Goal: Task Accomplishment & Management: Complete application form

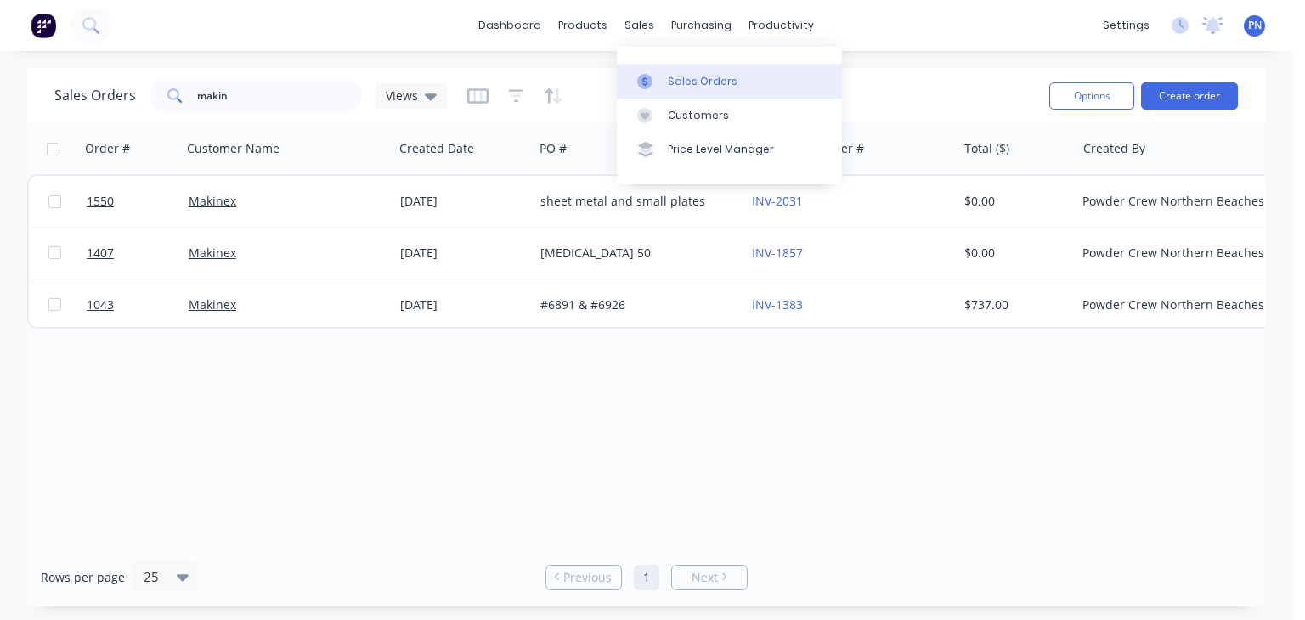
click at [684, 72] on link "Sales Orders" at bounding box center [729, 81] width 225 height 34
click at [682, 79] on div "Sales Orders" at bounding box center [703, 81] width 70 height 15
drag, startPoint x: 309, startPoint y: 96, endPoint x: 68, endPoint y: 120, distance: 242.4
click at [76, 110] on div "Sales Orders makin Views" at bounding box center [250, 96] width 392 height 34
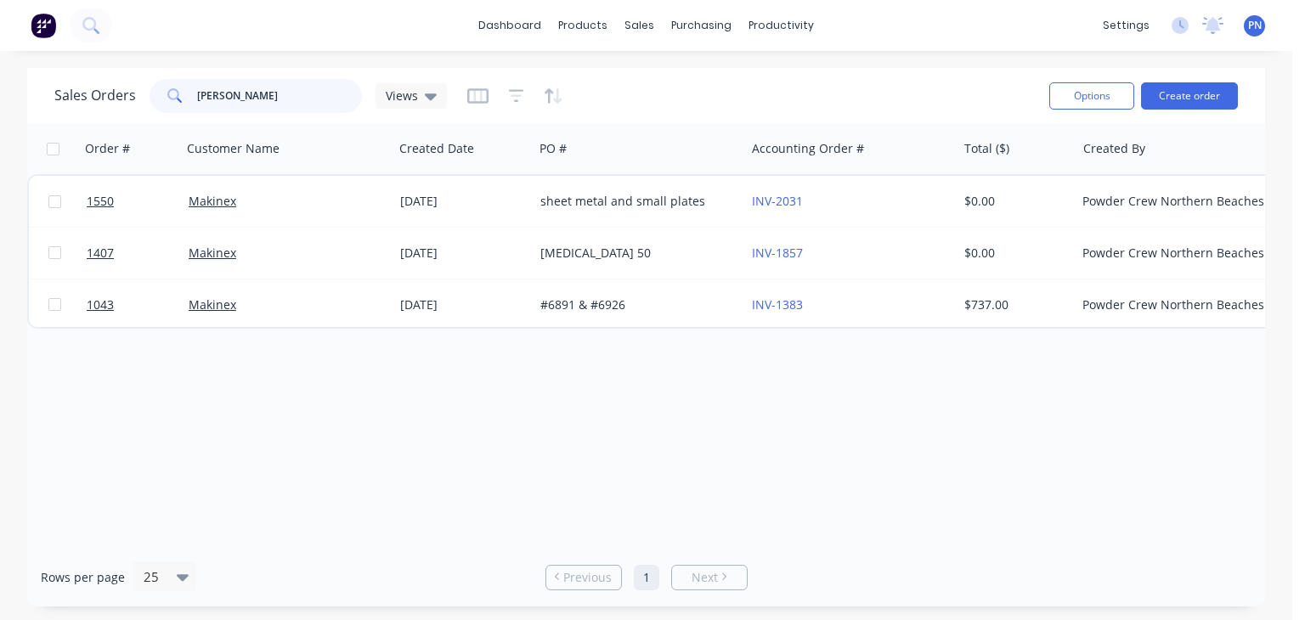
type input "edwo"
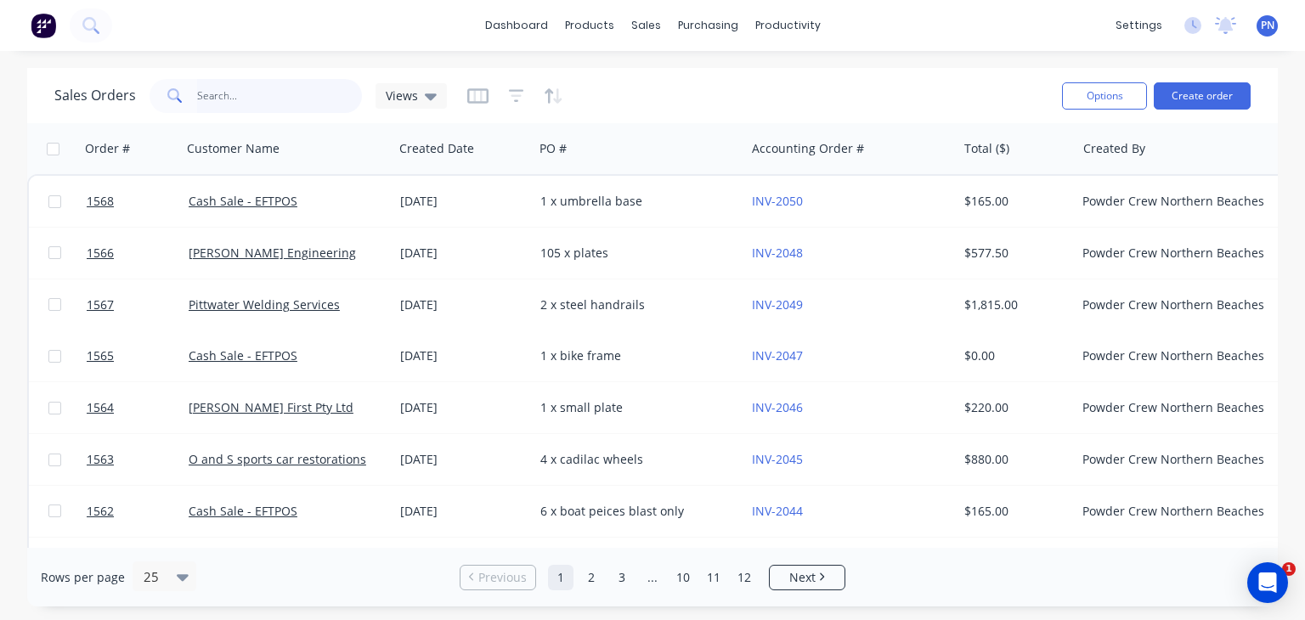
click at [220, 95] on input "text" at bounding box center [280, 96] width 166 height 34
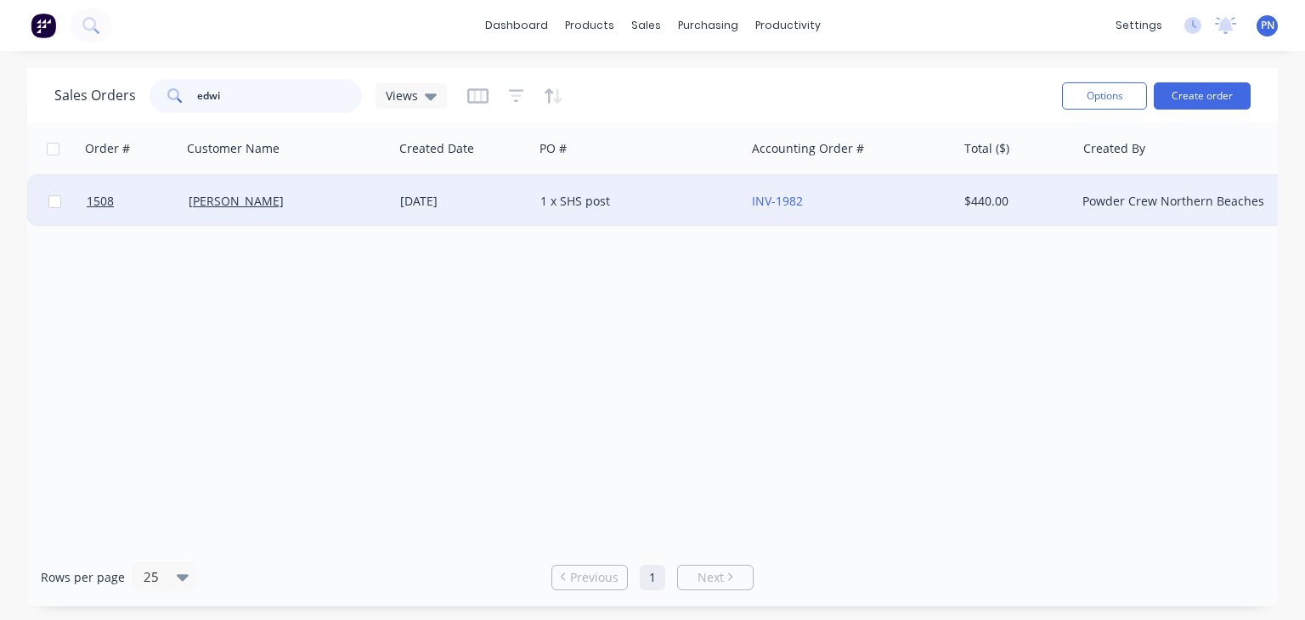
type input "edwi"
click at [300, 195] on div "Edwin Spencer" at bounding box center [283, 201] width 189 height 17
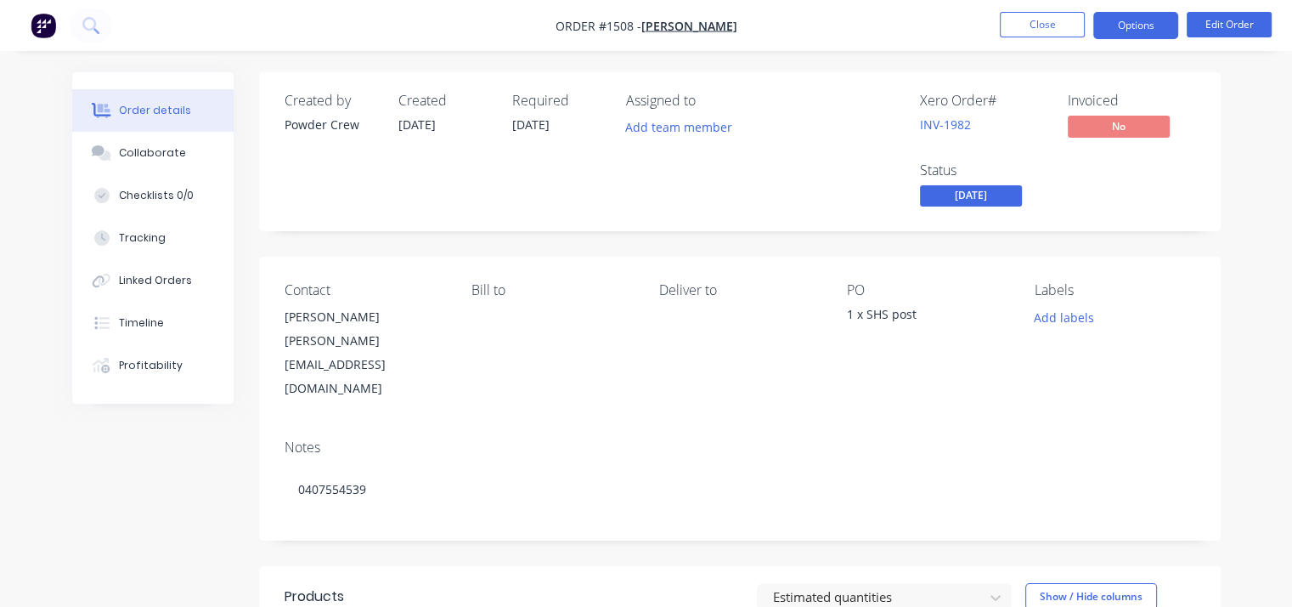
click at [1138, 18] on button "Options" at bounding box center [1135, 25] width 85 height 27
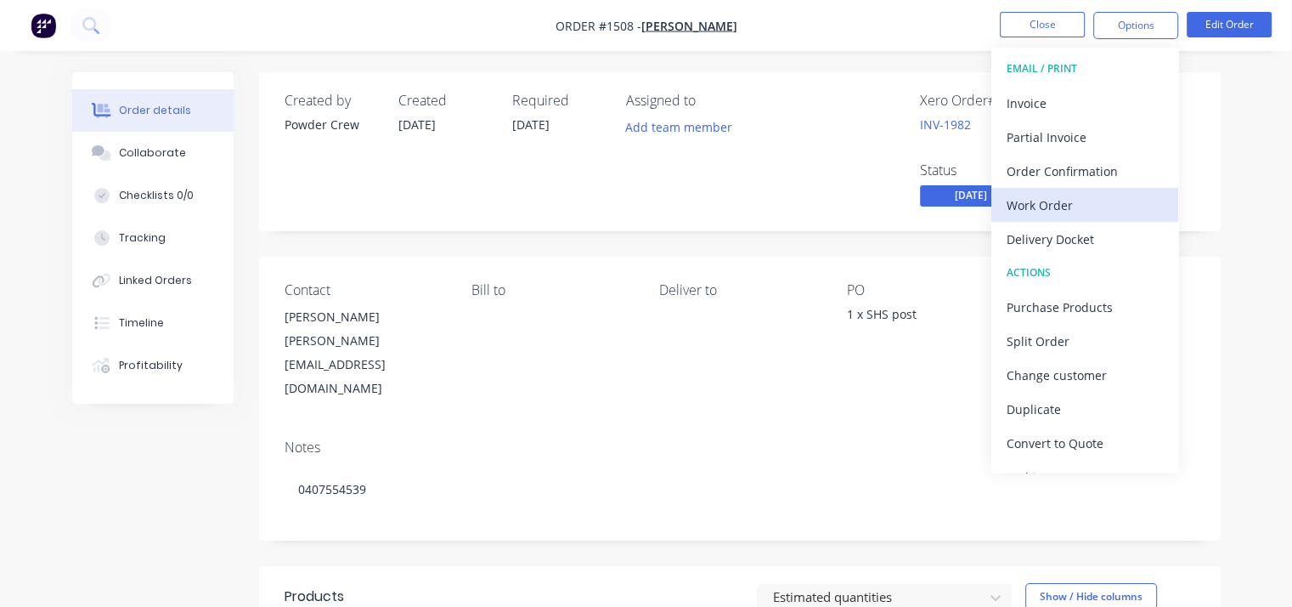
click at [1095, 200] on div "Work Order" at bounding box center [1085, 205] width 156 height 25
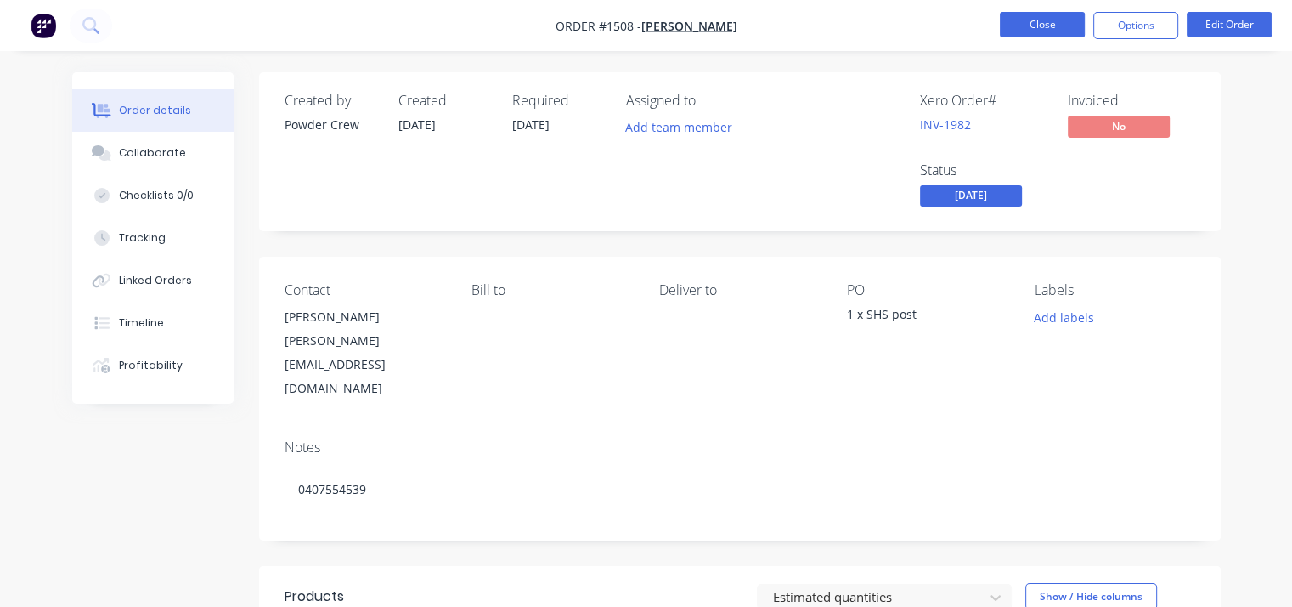
click at [1057, 21] on button "Close" at bounding box center [1042, 24] width 85 height 25
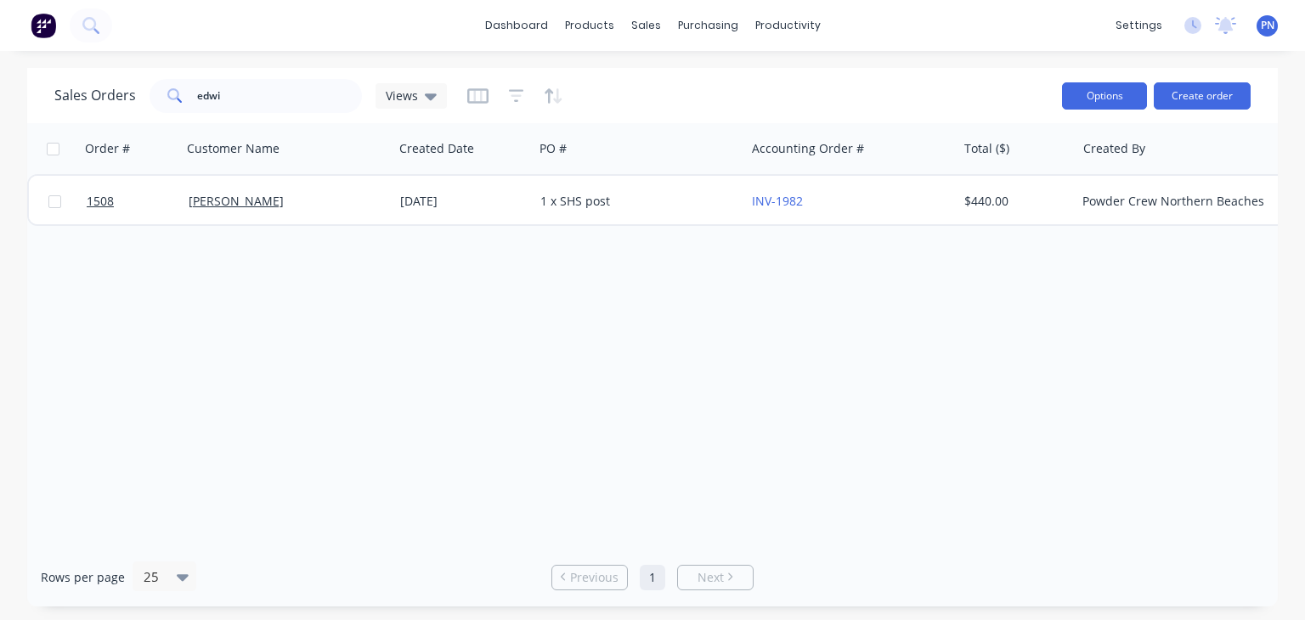
click at [1132, 92] on button "Options" at bounding box center [1104, 95] width 85 height 27
click at [1142, 324] on div "Order # Customer Name Created Date PO # Accounting Order # Total ($) Created By…" at bounding box center [652, 335] width 1250 height 425
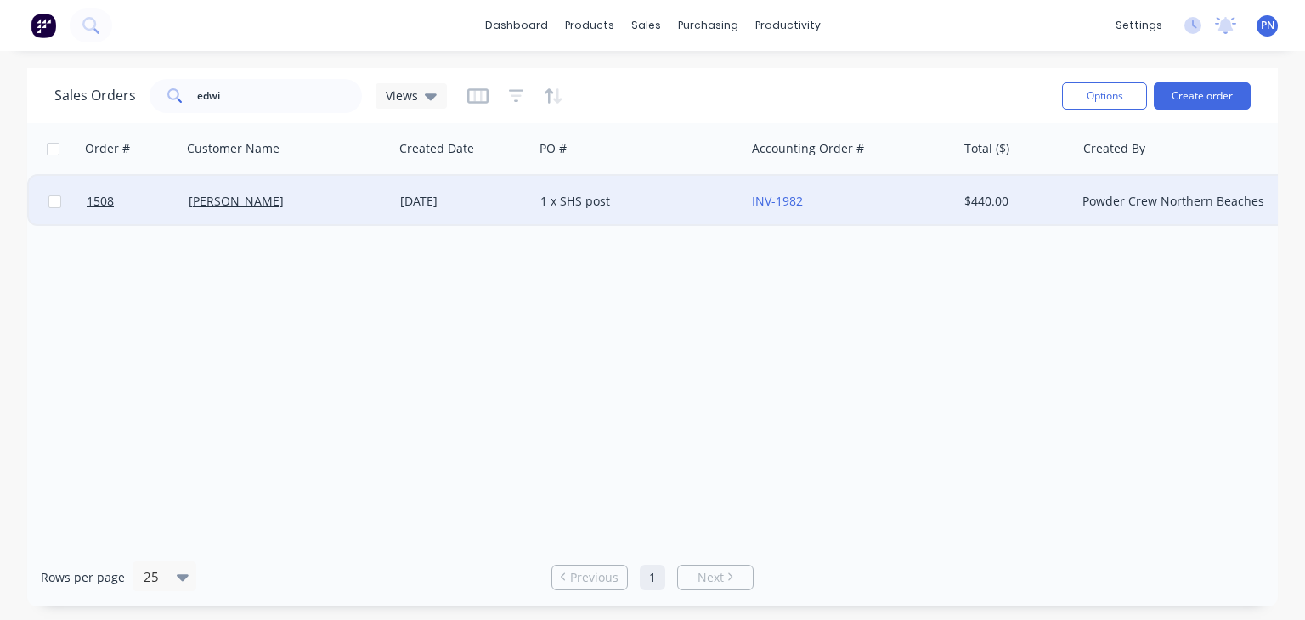
click at [905, 197] on div "INV-1982" at bounding box center [846, 201] width 189 height 17
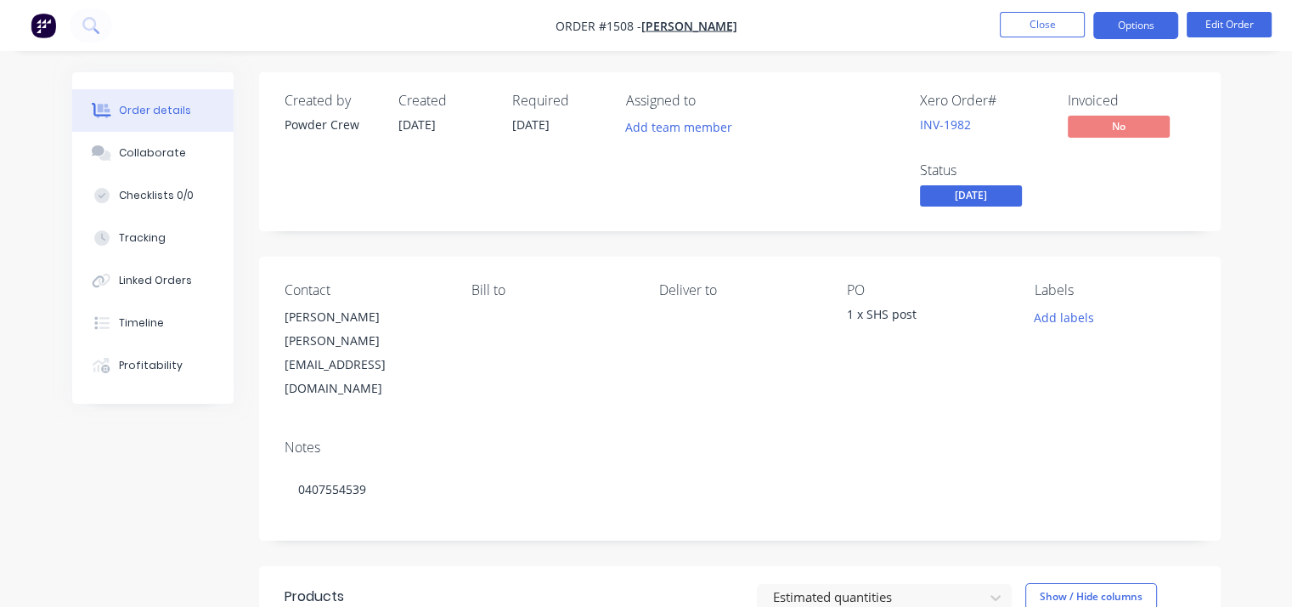
click at [1127, 21] on button "Options" at bounding box center [1135, 25] width 85 height 27
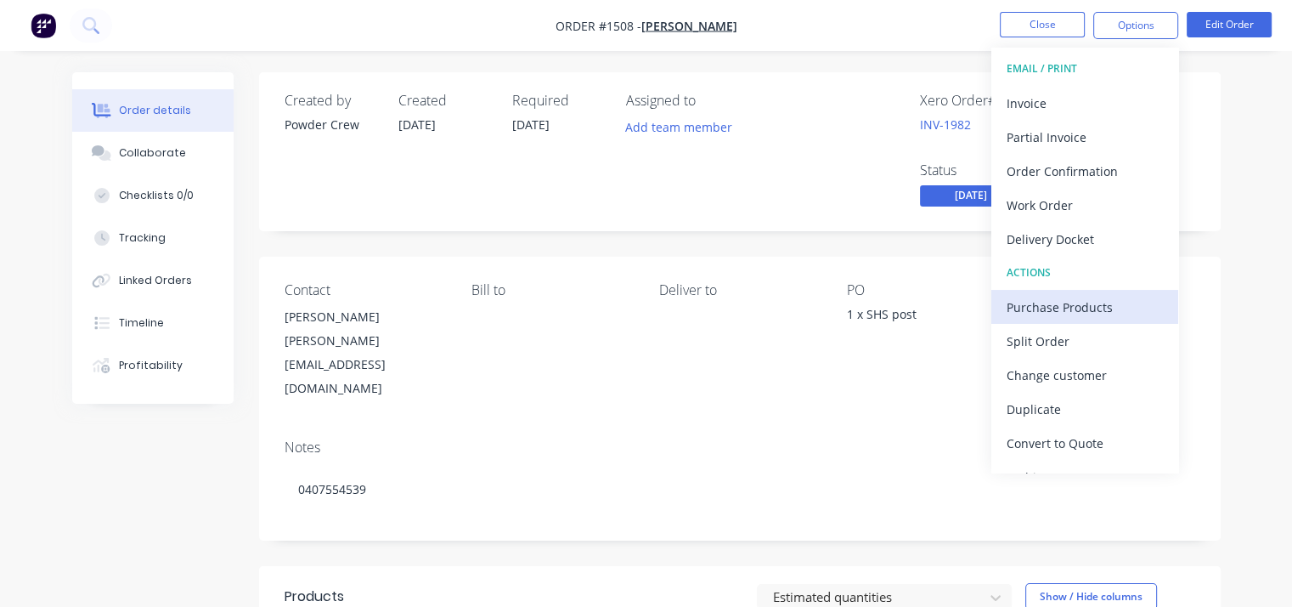
scroll to position [25, 0]
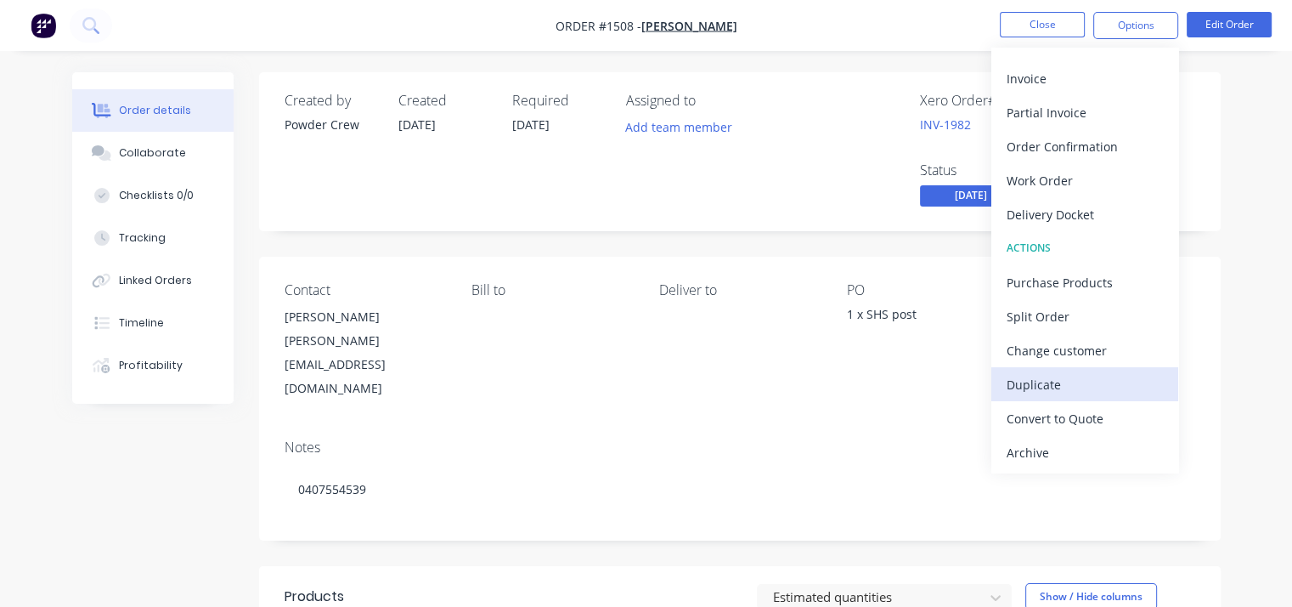
click at [1066, 381] on div "Duplicate" at bounding box center [1085, 384] width 156 height 25
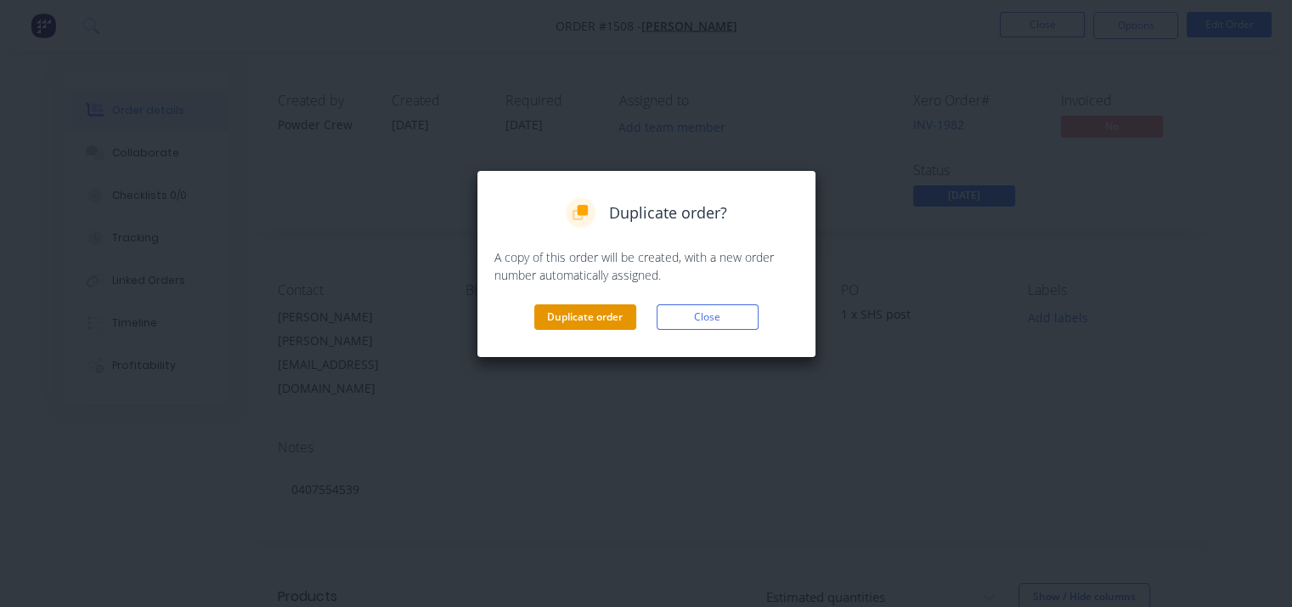
click at [584, 313] on button "Duplicate order" at bounding box center [585, 316] width 102 height 25
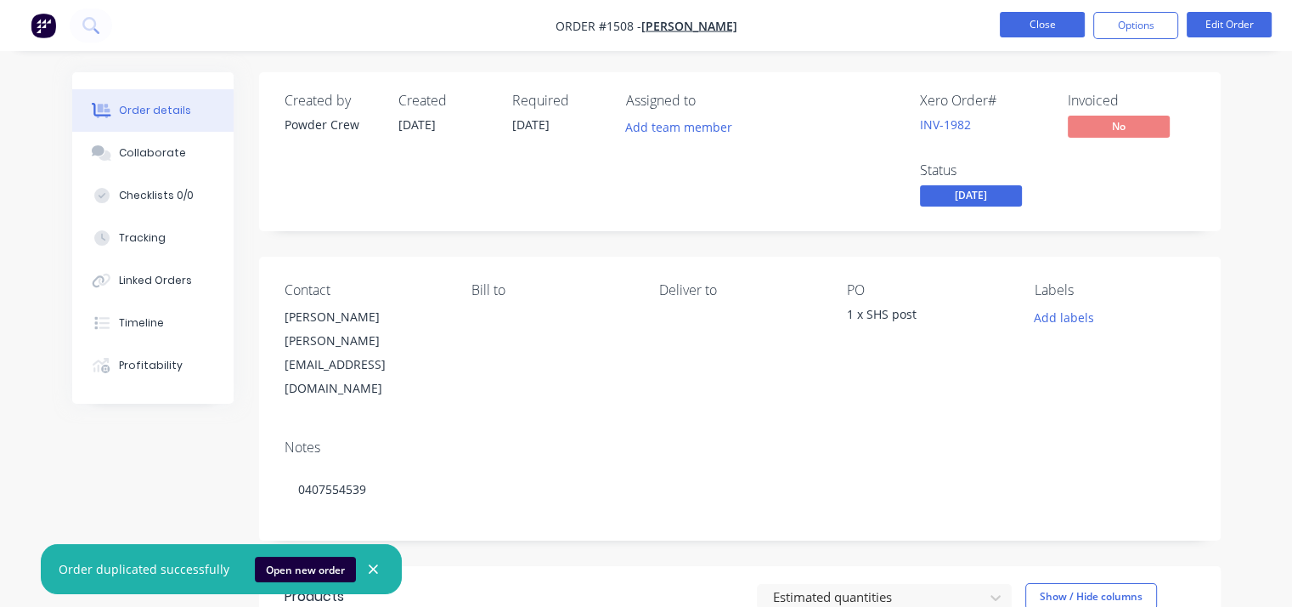
click at [1049, 24] on button "Close" at bounding box center [1042, 24] width 85 height 25
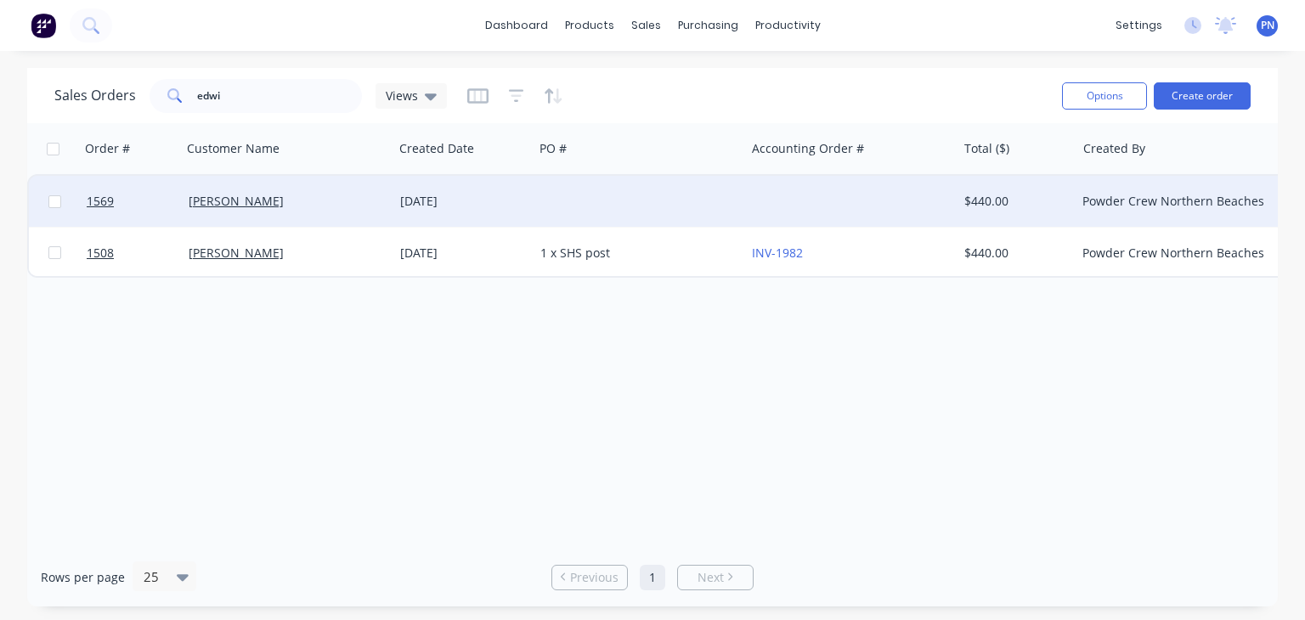
click at [818, 199] on div at bounding box center [851, 201] width 212 height 51
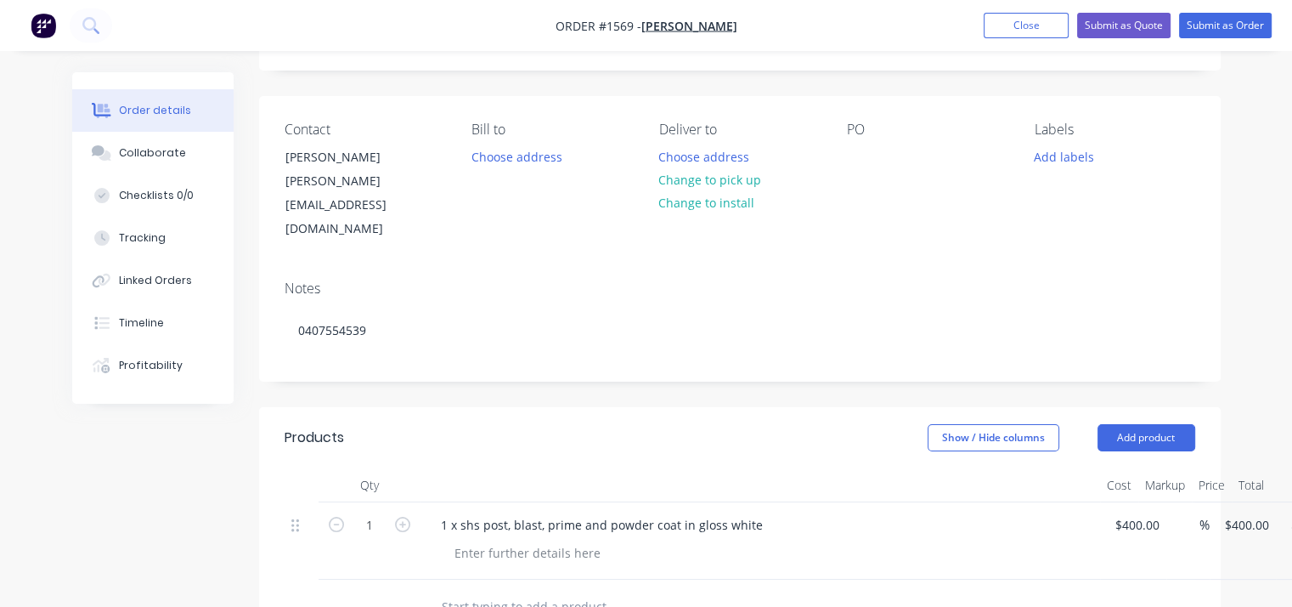
scroll to position [85, 0]
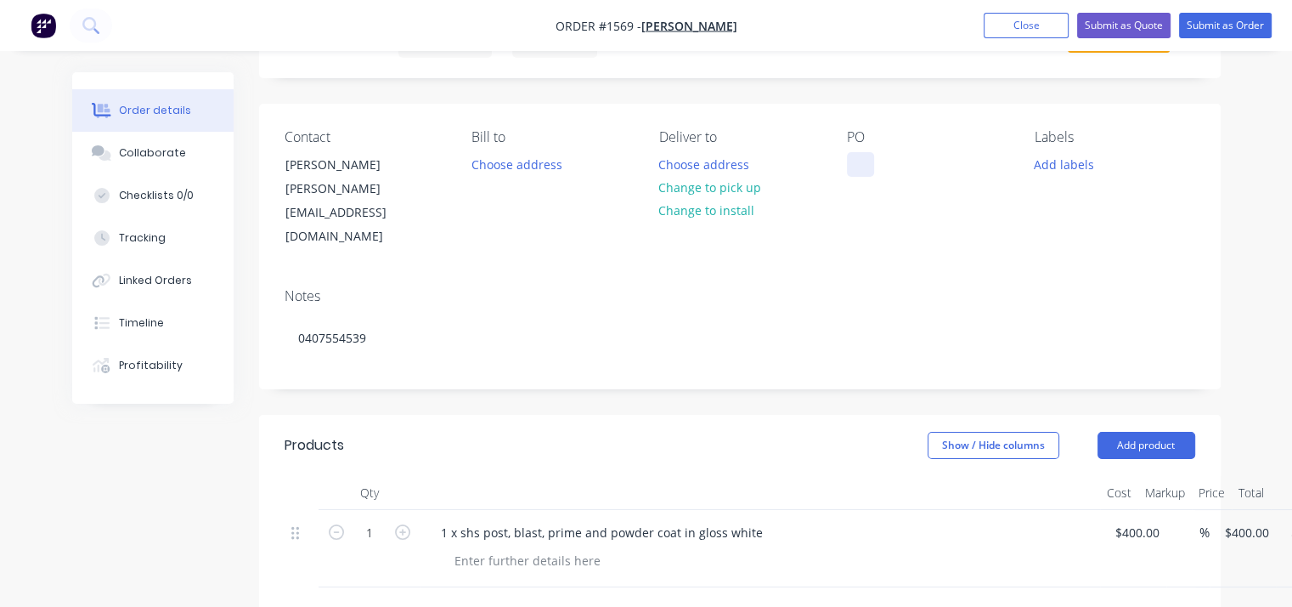
click at [867, 174] on div at bounding box center [860, 164] width 27 height 25
click at [955, 172] on div "4 x HSV brake calipers" at bounding box center [923, 164] width 153 height 25
copy div "4 x HSV brake calipers"
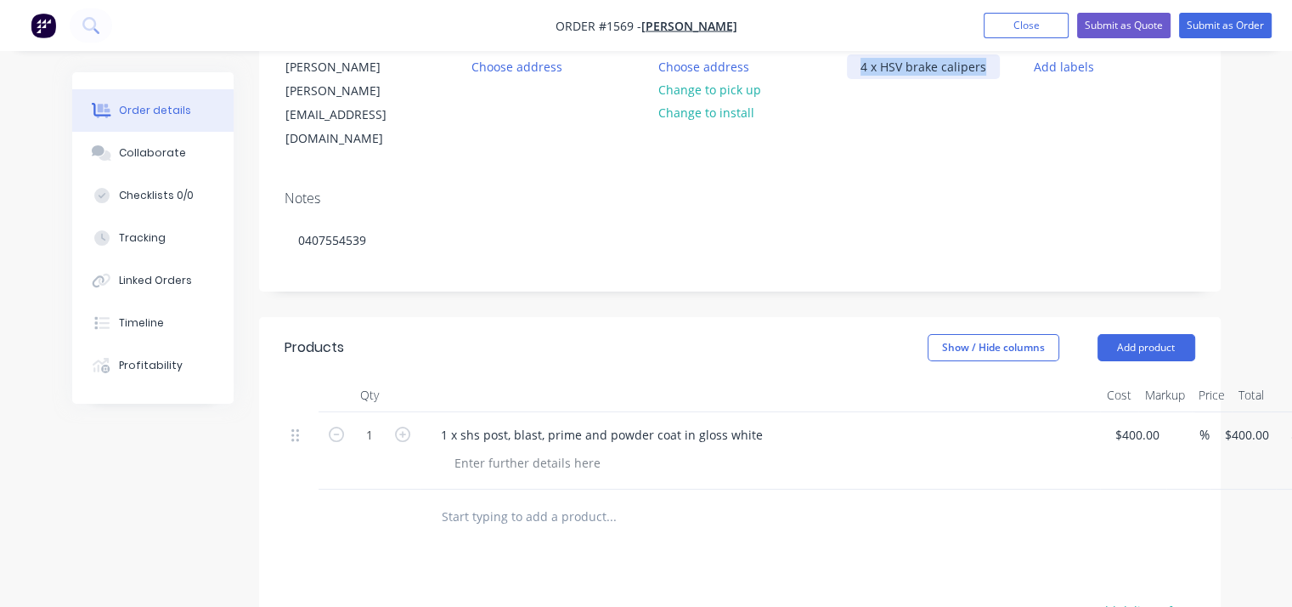
scroll to position [255, 0]
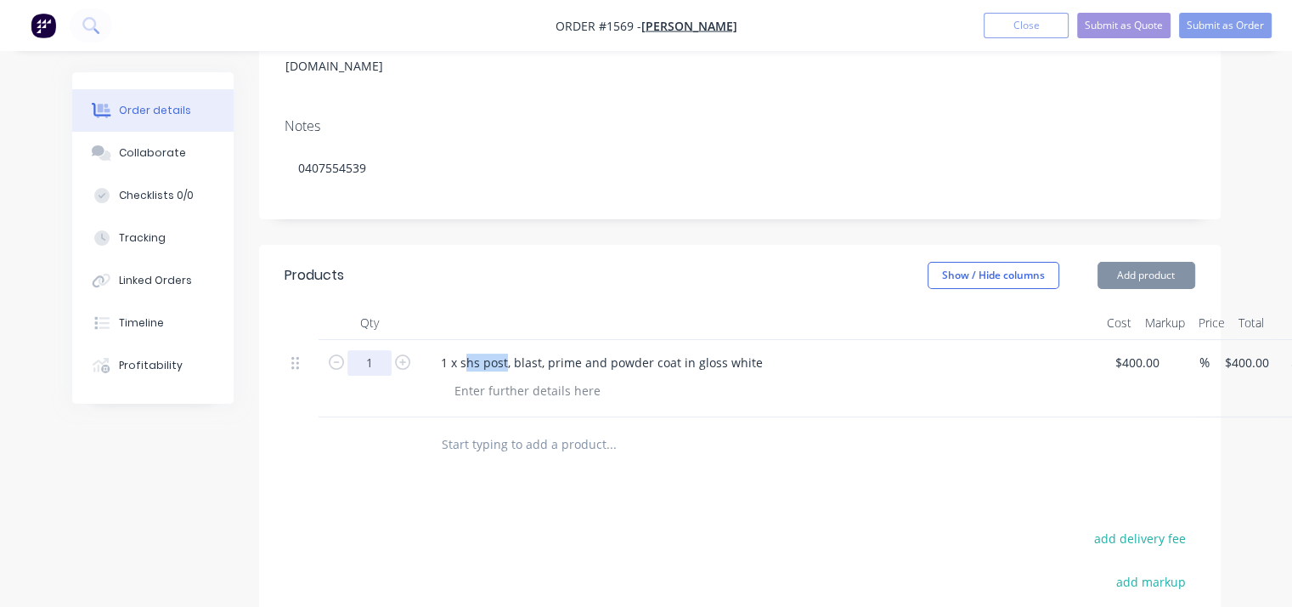
drag, startPoint x: 506, startPoint y: 321, endPoint x: 389, endPoint y: 321, distance: 117.2
click at [389, 340] on div "1 1 x shs post, blast, prime and powder coat in gloss white $400.00 $400.00 % $…" at bounding box center [740, 378] width 911 height 77
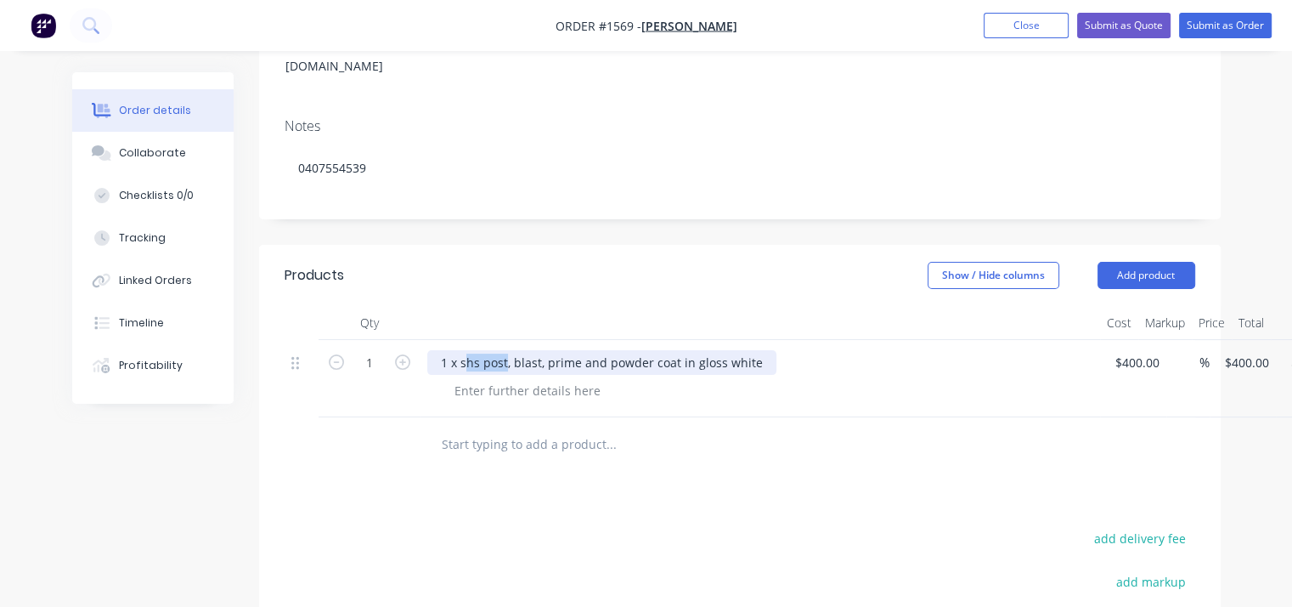
click at [490, 350] on div "1 x shs post, blast, prime and powder coat in gloss white" at bounding box center [601, 362] width 349 height 25
drag, startPoint x: 507, startPoint y: 320, endPoint x: 432, endPoint y: 323, distance: 75.6
click at [432, 350] on div "1 x shs post, blast, prime and powder coat in gloss white" at bounding box center [601, 362] width 349 height 25
paste div
click at [813, 350] on div "4 x HSV brake calipers blast, prime and powder coat in gloss white" at bounding box center [629, 362] width 405 height 25
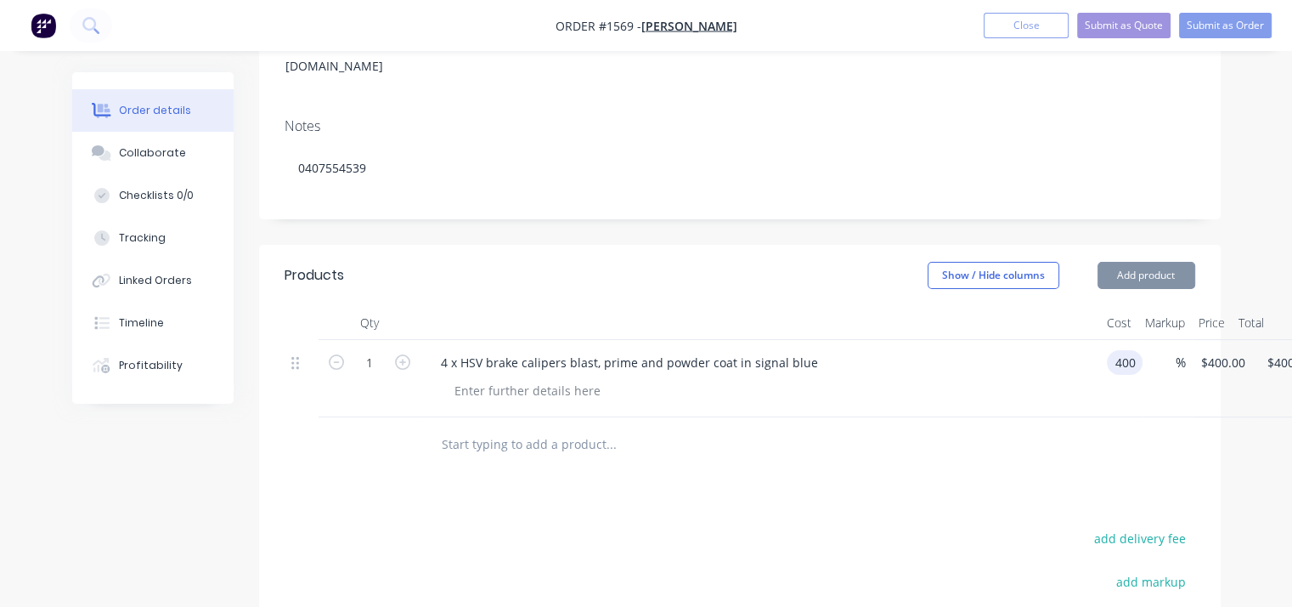
drag, startPoint x: 1155, startPoint y: 327, endPoint x: 1040, endPoint y: 327, distance: 115.5
click at [1040, 340] on div "1 4 x HSV brake calipers blast, prime and powder coat in signal blue 400 400 % …" at bounding box center [740, 378] width 911 height 77
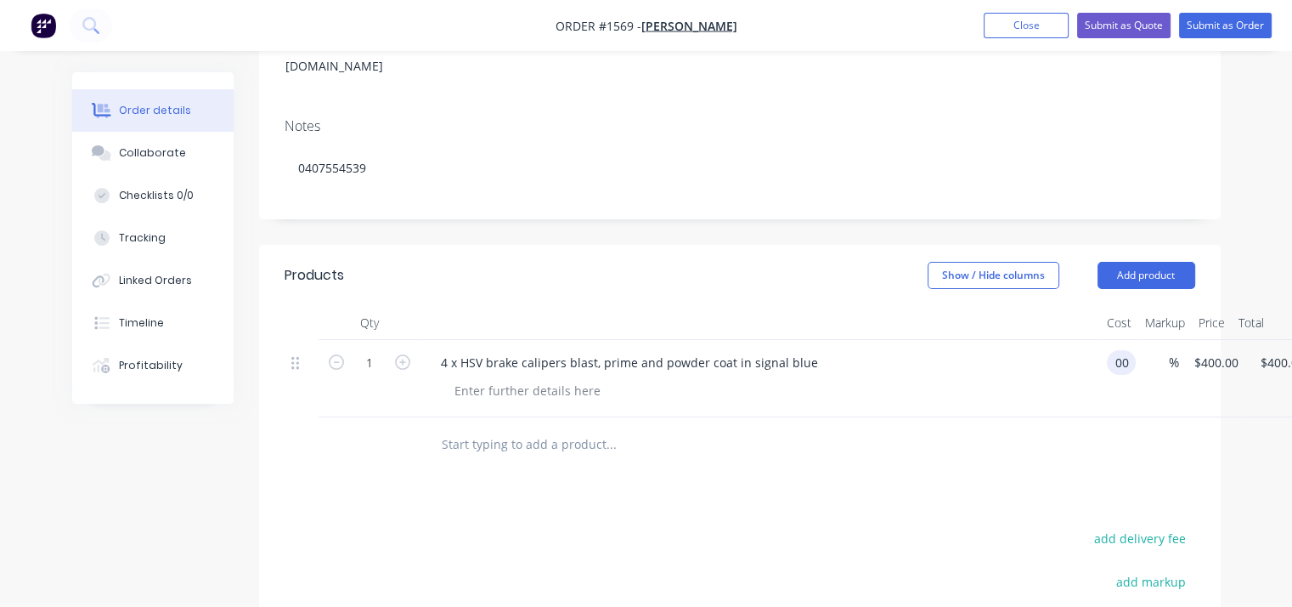
type input "$0.00"
click at [1034, 378] on div at bounding box center [767, 390] width 652 height 25
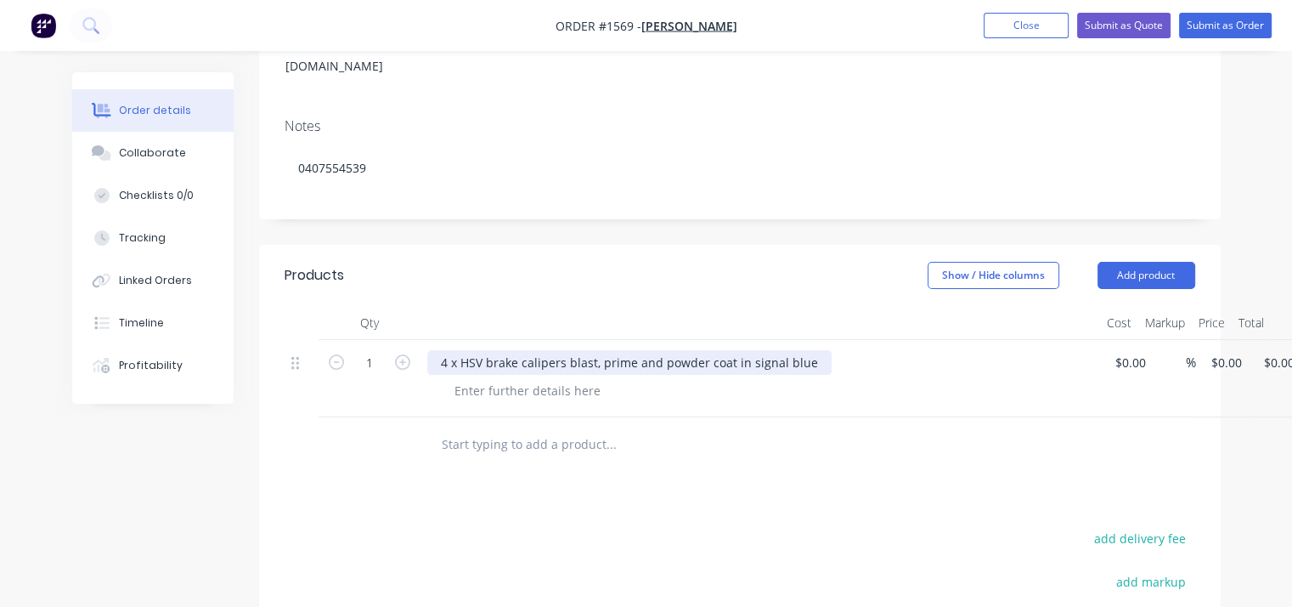
click at [807, 350] on div "4 x HSV brake calipers blast, prime and powder coat in signal blue" at bounding box center [629, 362] width 404 height 25
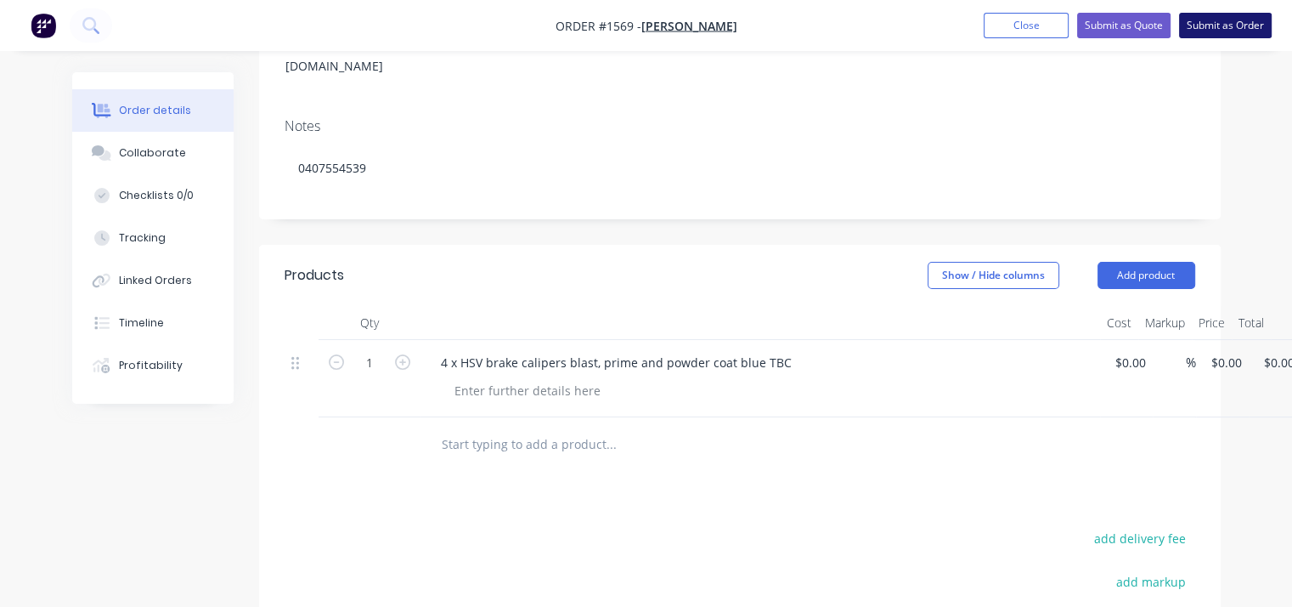
click at [1233, 31] on button "Submit as Order" at bounding box center [1225, 25] width 93 height 25
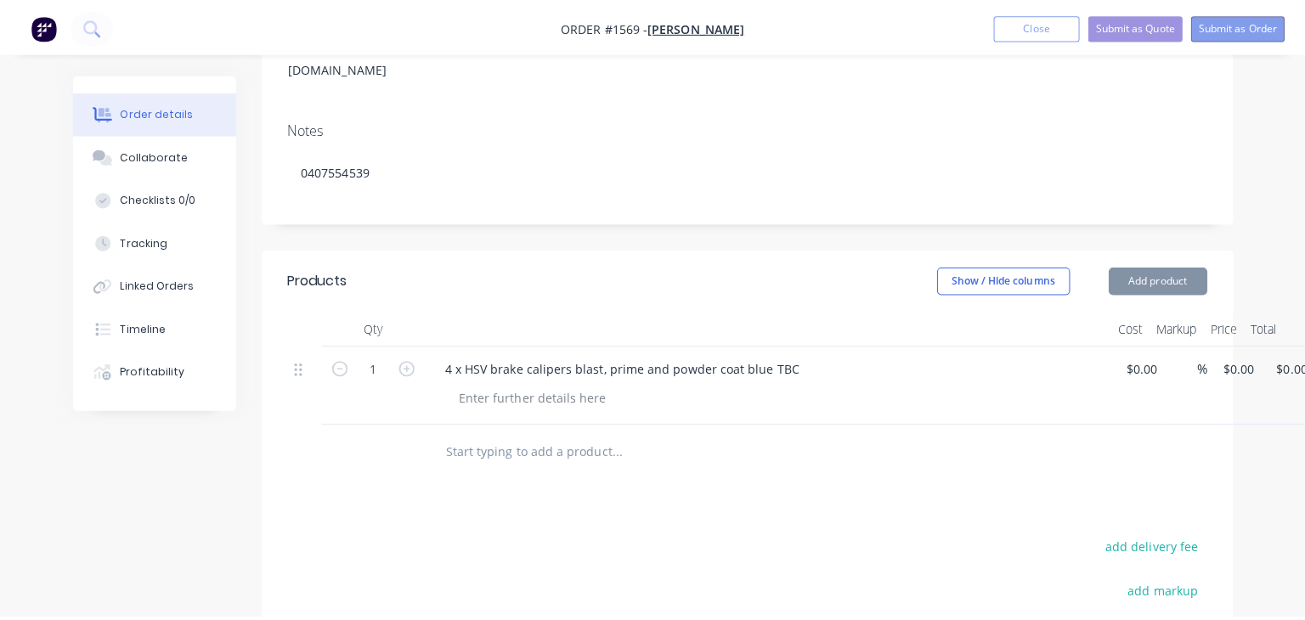
scroll to position [0, 0]
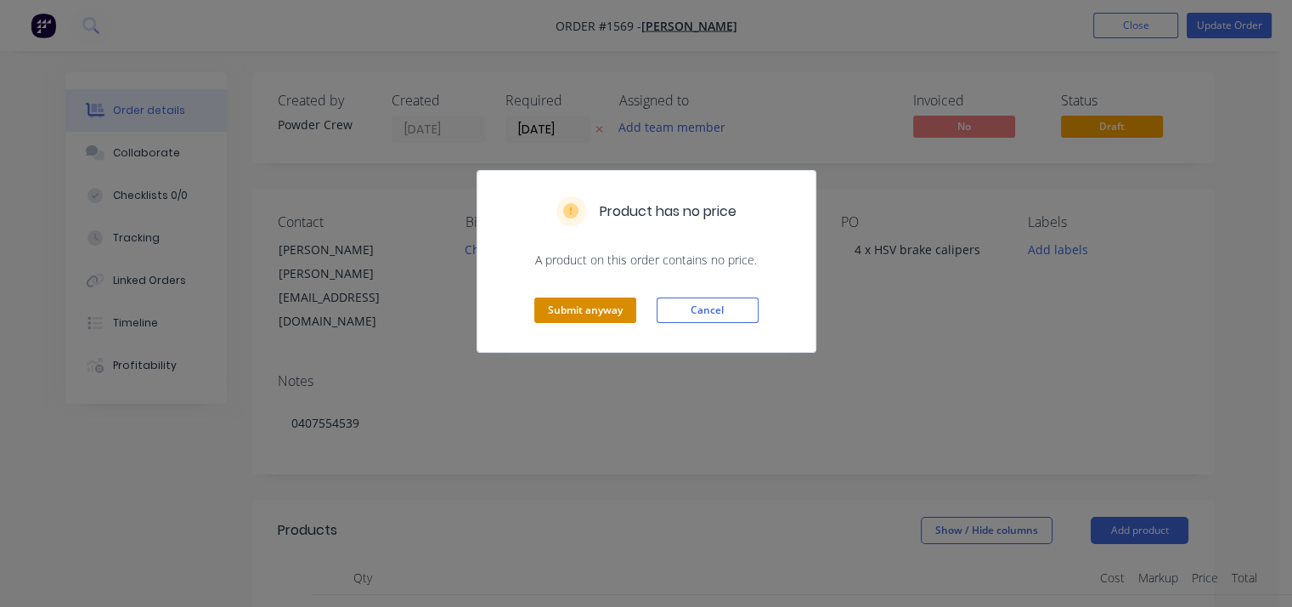
click at [588, 301] on button "Submit anyway" at bounding box center [585, 309] width 102 height 25
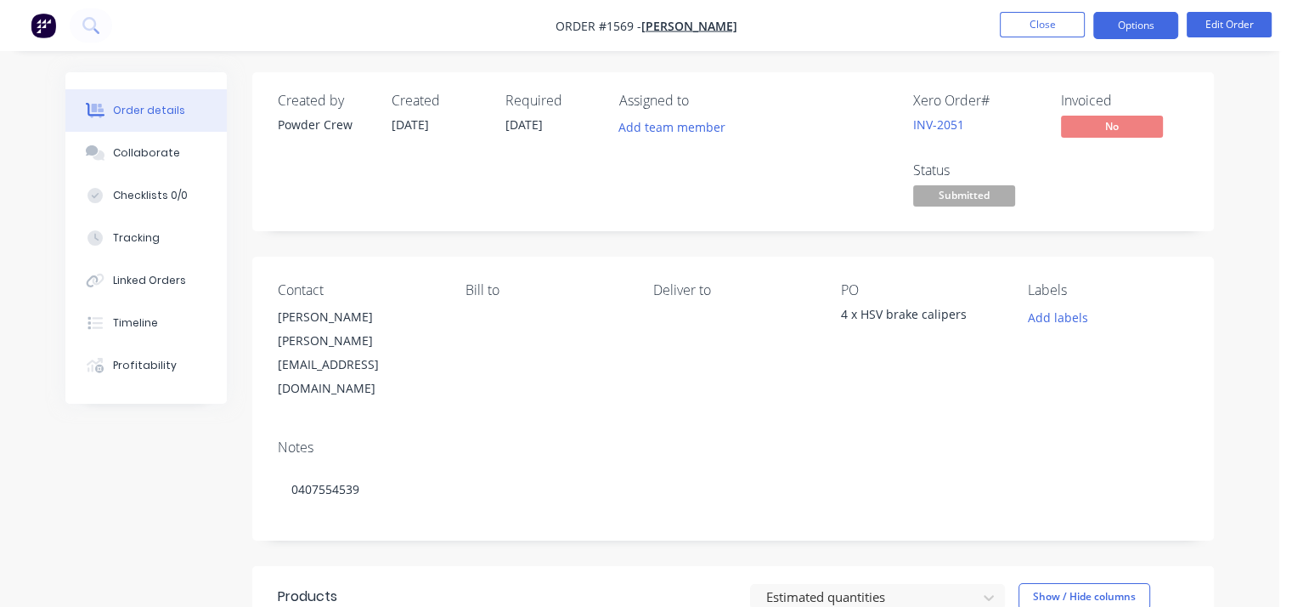
click at [1132, 18] on button "Options" at bounding box center [1135, 25] width 85 height 27
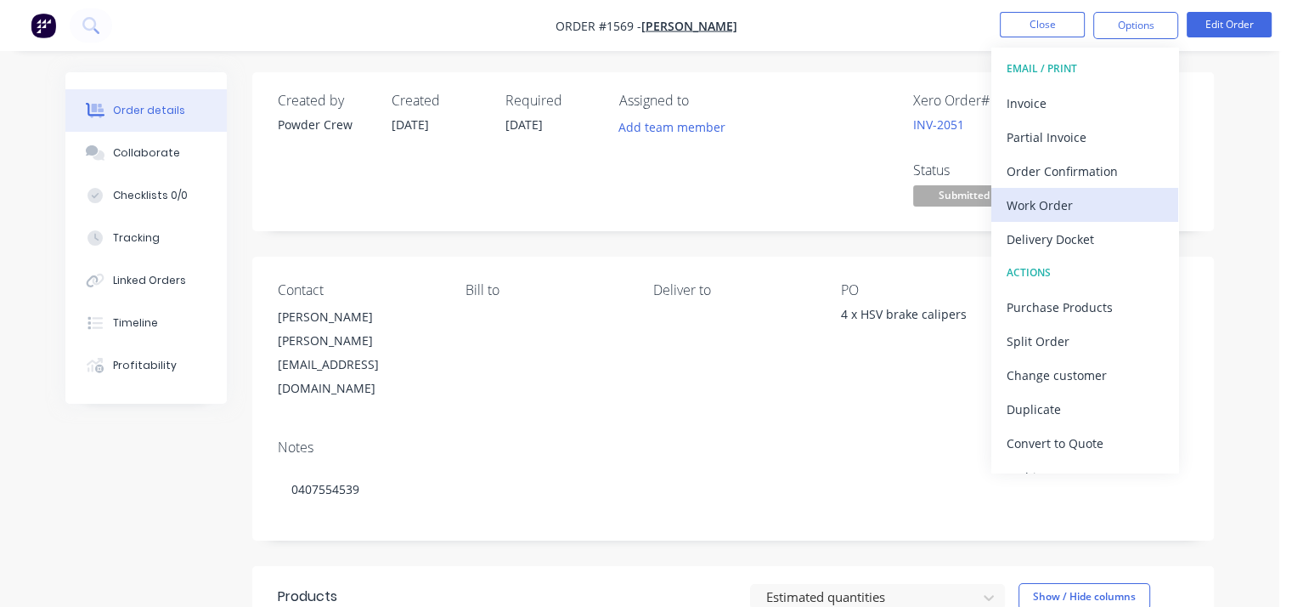
click at [1083, 203] on div "Work Order" at bounding box center [1085, 205] width 156 height 25
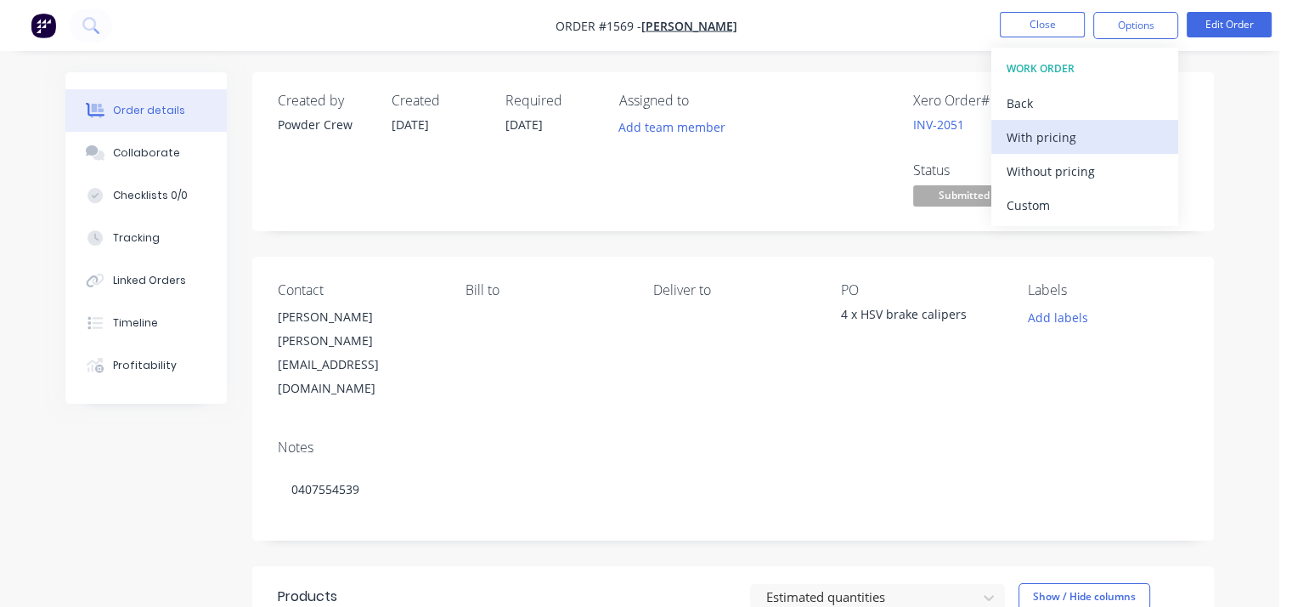
click at [1066, 140] on div "With pricing" at bounding box center [1085, 137] width 156 height 25
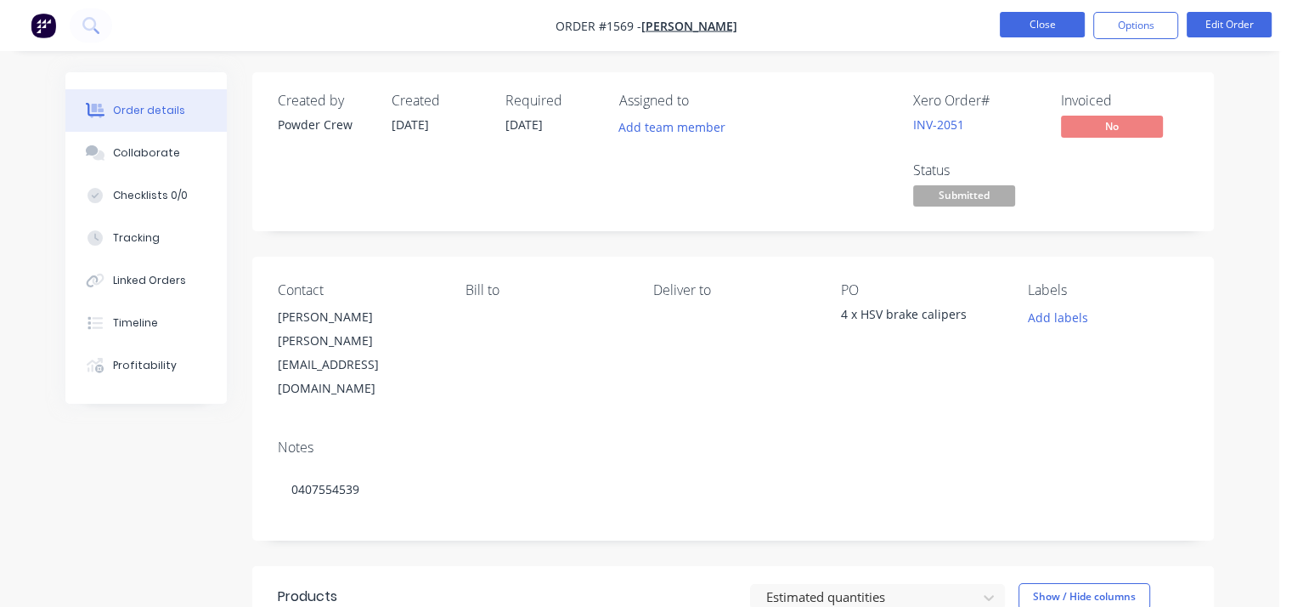
click at [1057, 21] on button "Close" at bounding box center [1042, 24] width 85 height 25
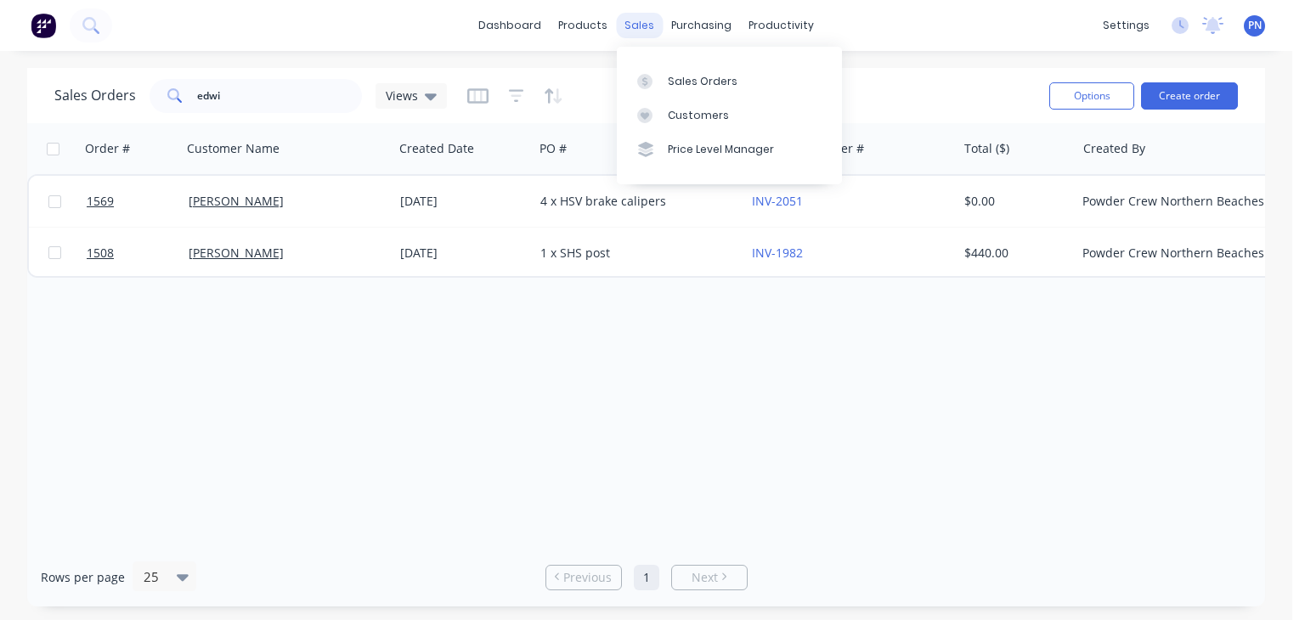
click at [646, 25] on div "sales" at bounding box center [639, 25] width 47 height 25
click at [685, 81] on div "Sales Orders" at bounding box center [703, 81] width 70 height 15
click at [636, 25] on div "sales" at bounding box center [639, 25] width 47 height 25
click at [1199, 90] on button "Create order" at bounding box center [1189, 95] width 97 height 27
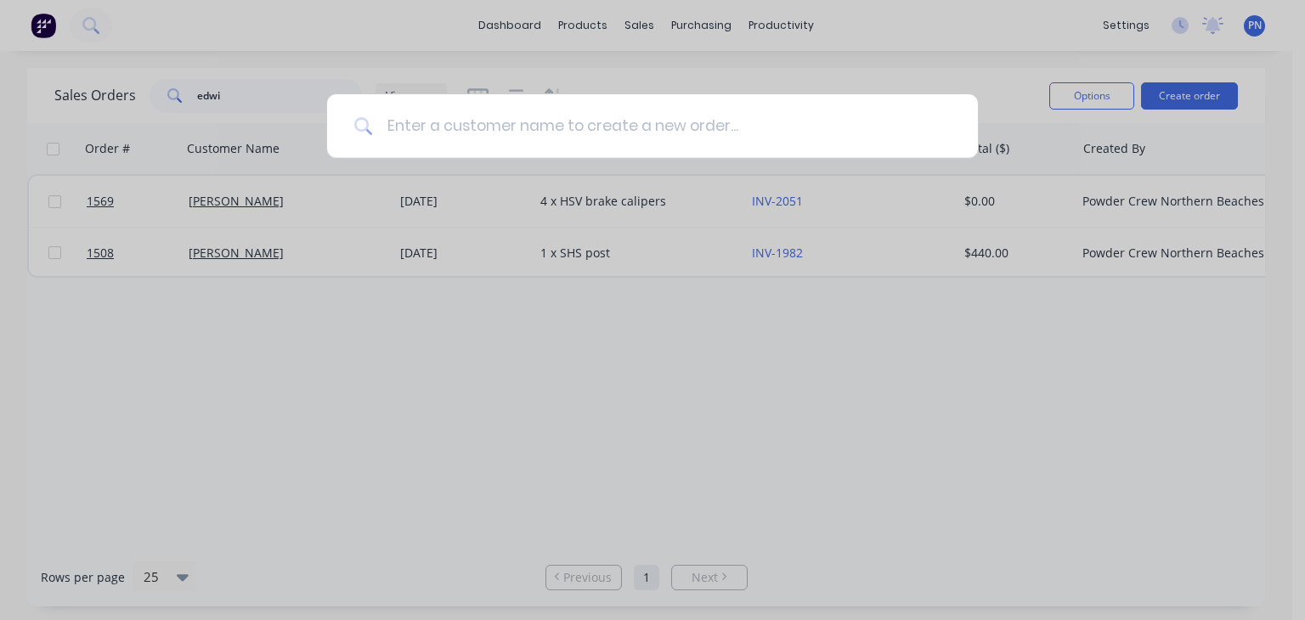
click at [652, 134] on input at bounding box center [662, 126] width 578 height 64
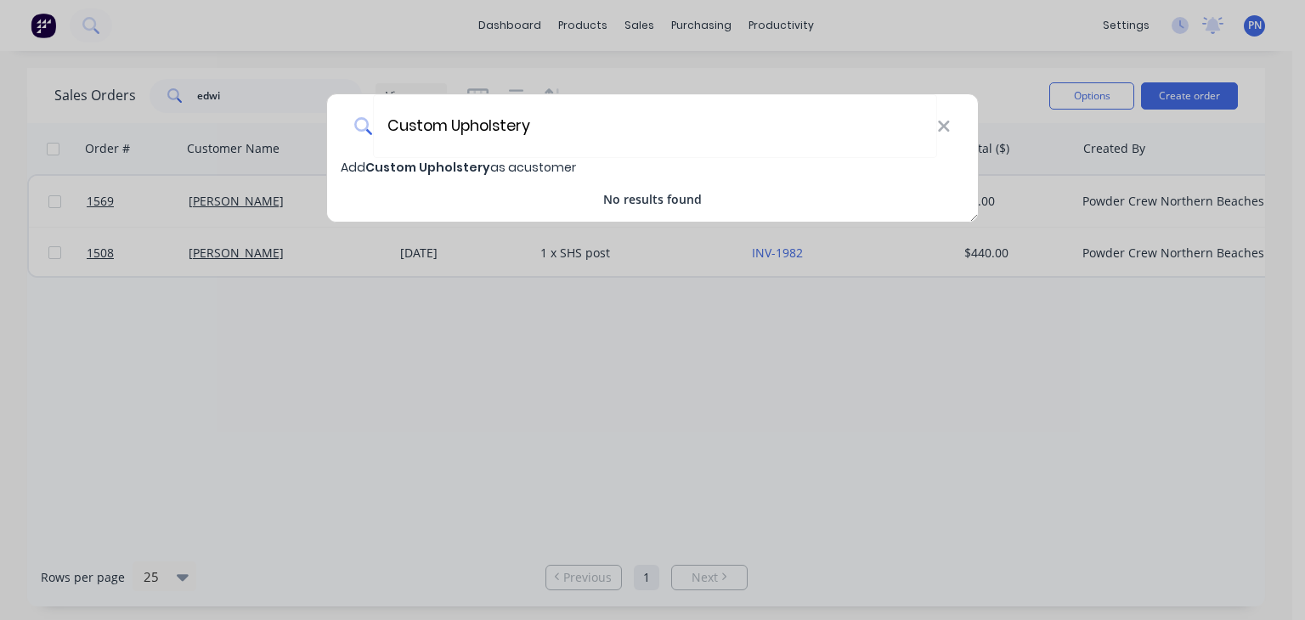
type input "Custom Upholstery"
click at [452, 159] on span "Custom Upholstery" at bounding box center [427, 167] width 125 height 17
select select "AU"
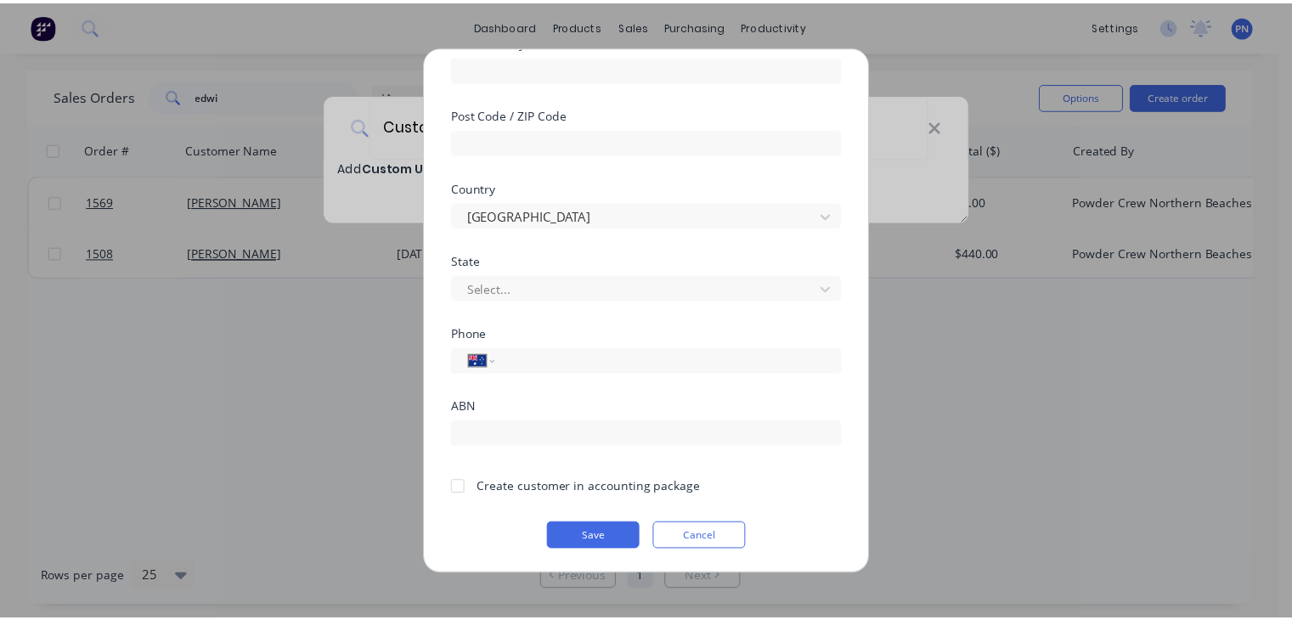
scroll to position [302, 0]
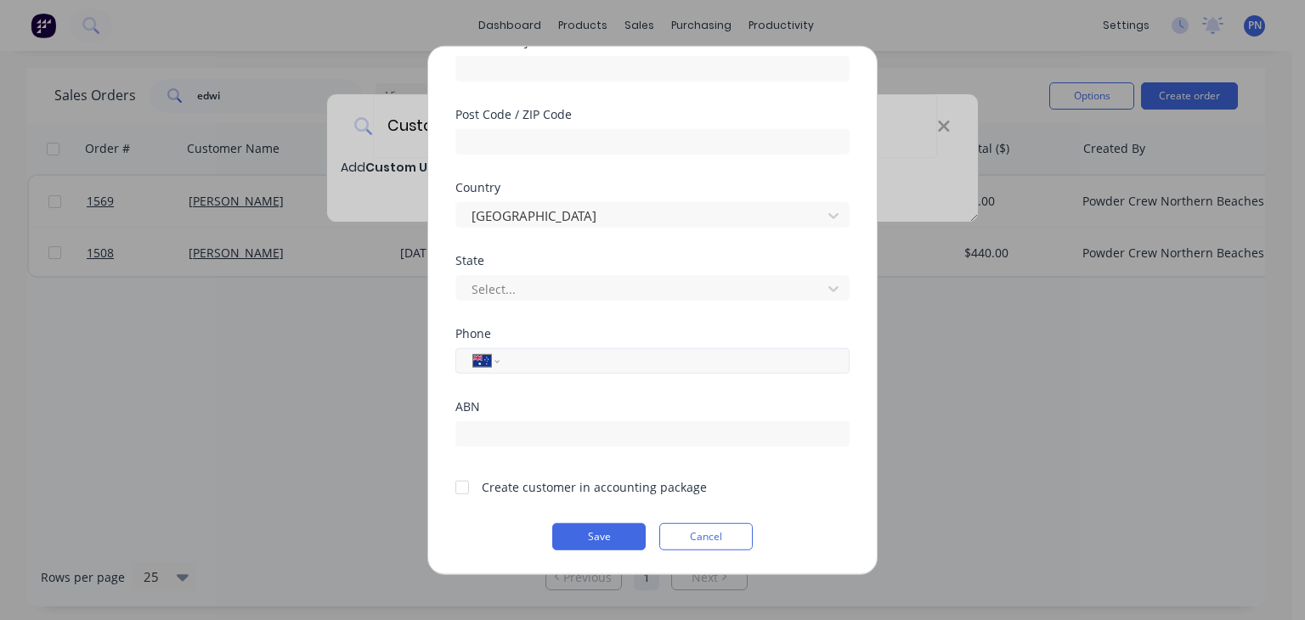
click at [534, 359] on input "tel" at bounding box center [671, 361] width 320 height 20
drag, startPoint x: 634, startPoint y: 354, endPoint x: 398, endPoint y: 354, distance: 236.2
click at [398, 354] on div "Add new customer Customer name Custom Upholstery Address Address continued Subu…" at bounding box center [652, 310] width 1305 height 620
type input "0405 177 887"
click at [462, 486] on div at bounding box center [462, 487] width 34 height 34
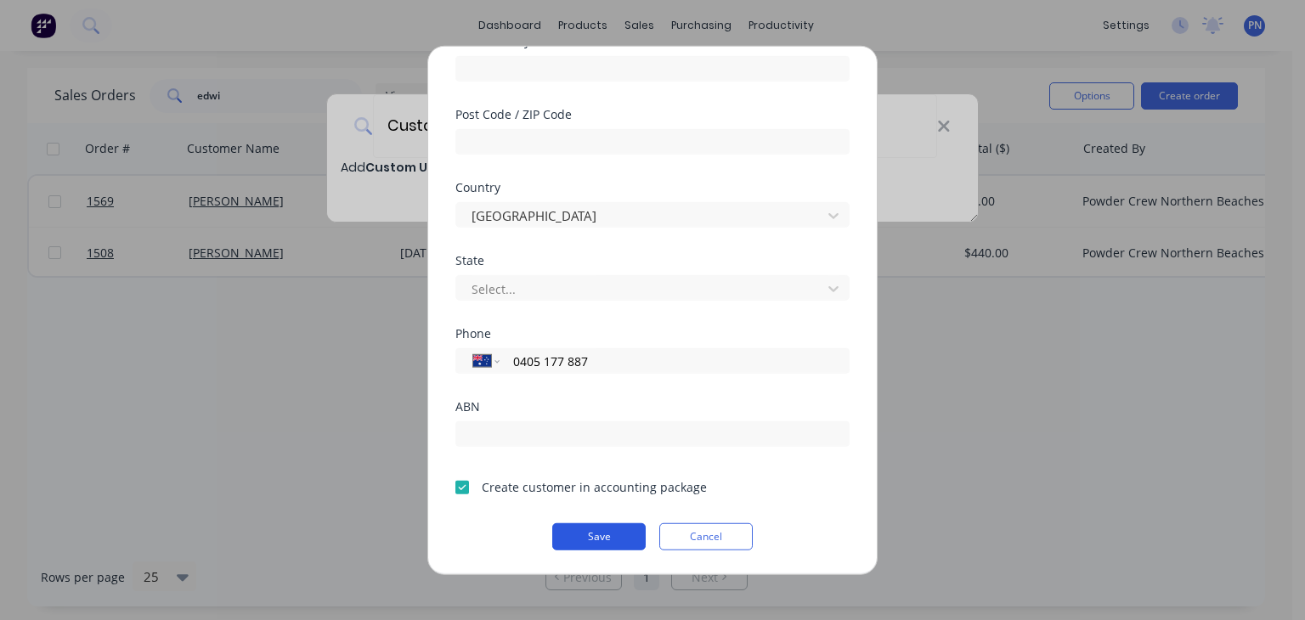
click at [574, 534] on button "Save" at bounding box center [598, 536] width 93 height 27
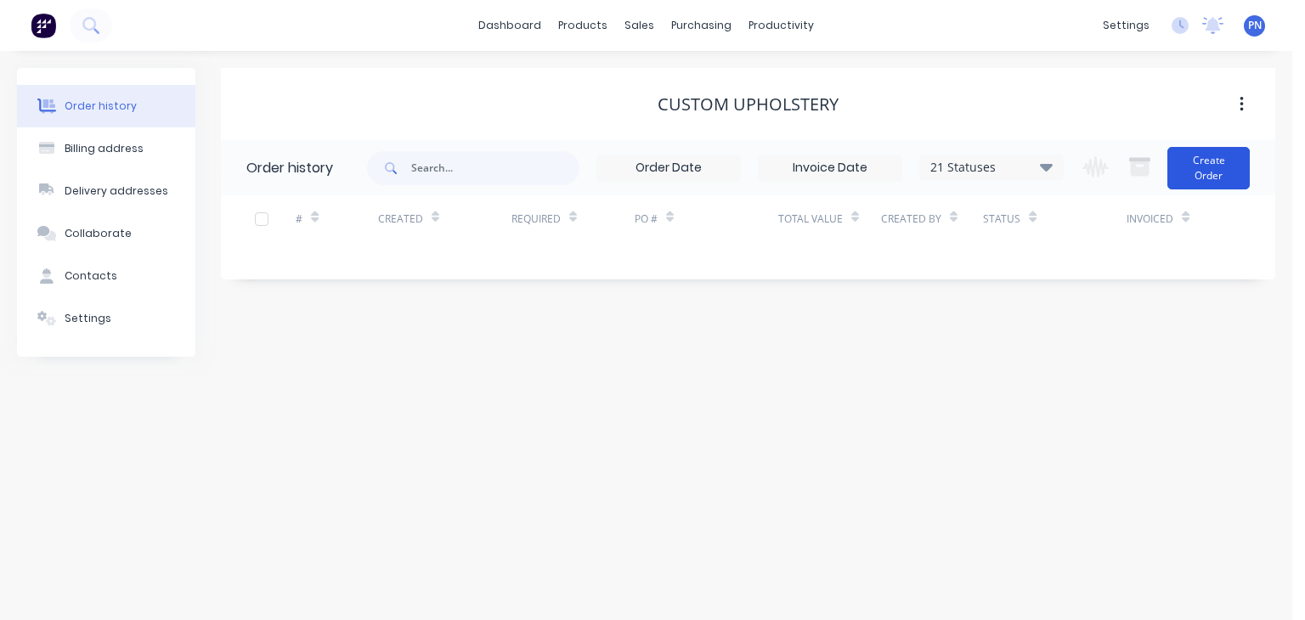
click at [1206, 178] on button "Create Order" at bounding box center [1208, 168] width 82 height 42
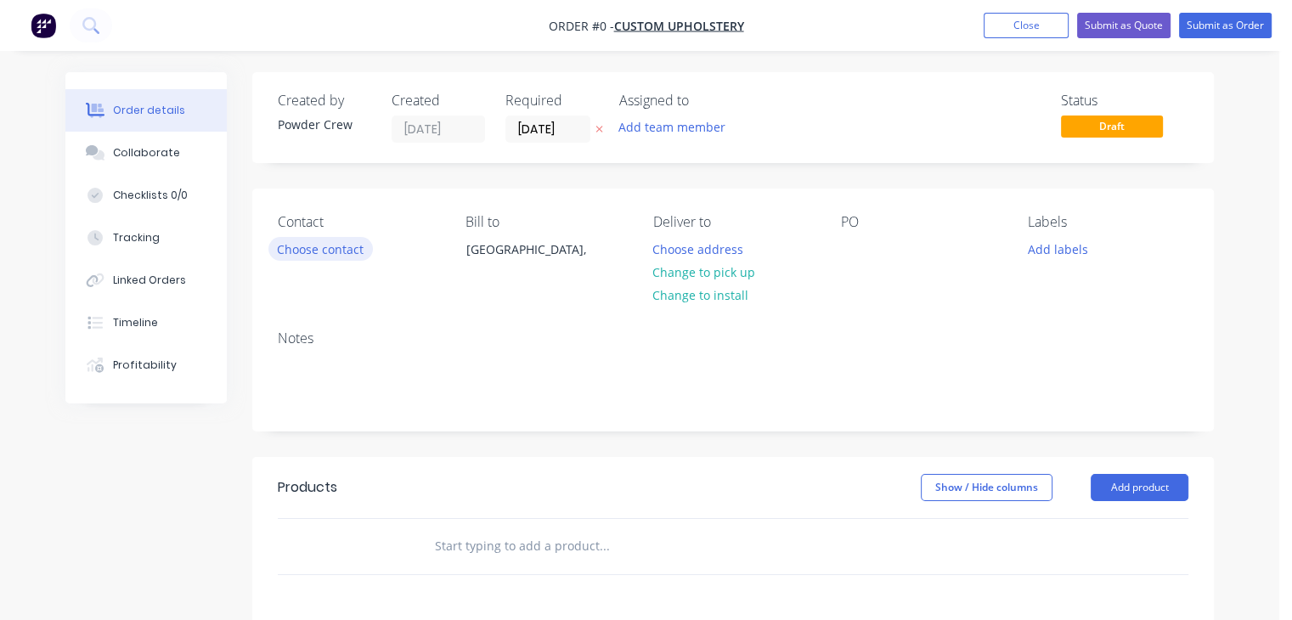
click at [339, 249] on button "Choose contact" at bounding box center [320, 248] width 104 height 23
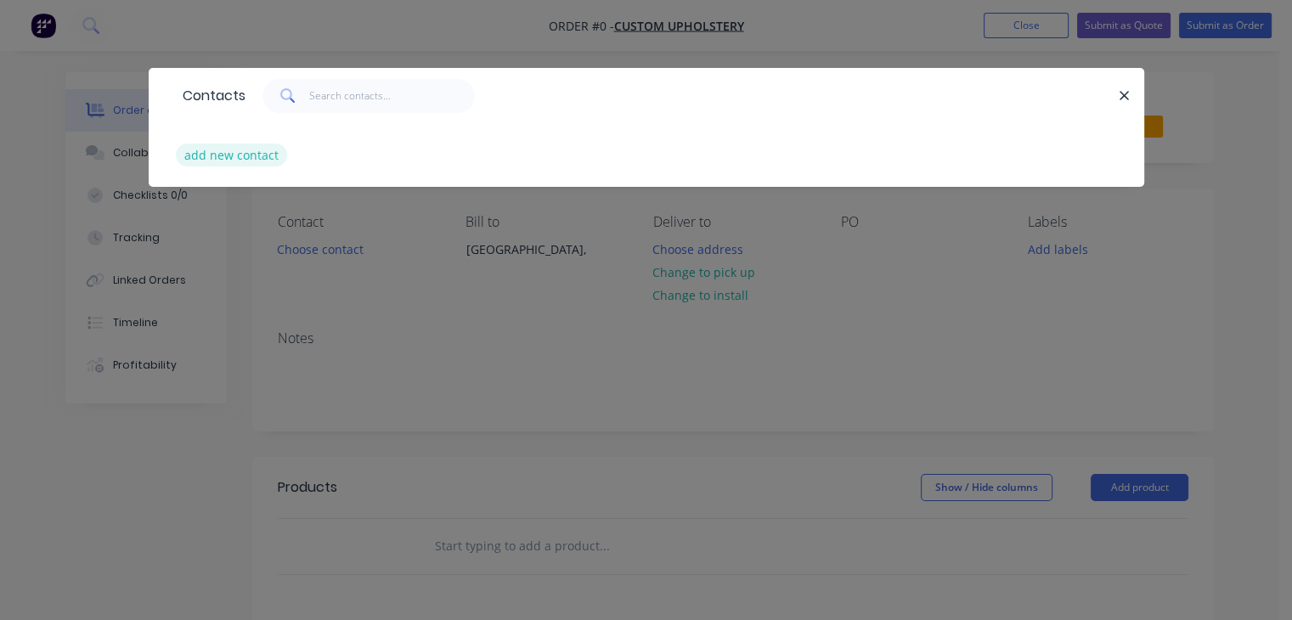
click at [241, 152] on button "add new contact" at bounding box center [232, 155] width 112 height 23
select select "AU"
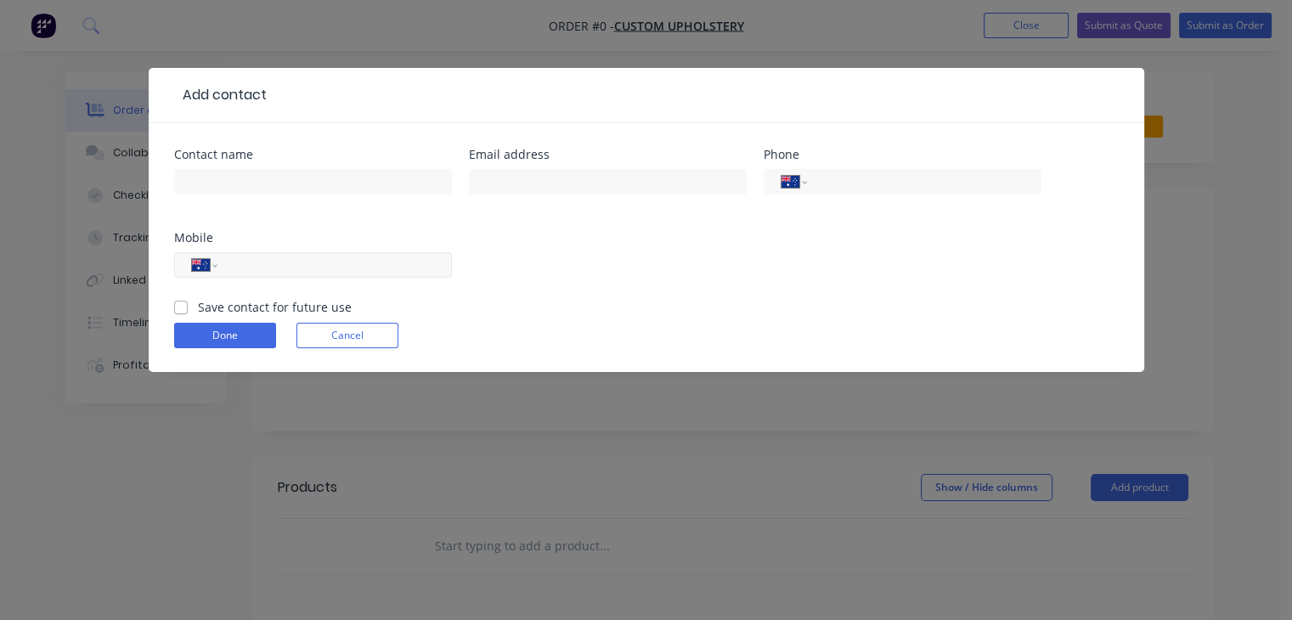
paste input "0405 177 887"
type input "0405 177 887"
click at [283, 176] on input "text" at bounding box center [313, 181] width 278 height 25
type input "Mitchell"
click at [643, 174] on input "text" at bounding box center [608, 181] width 278 height 25
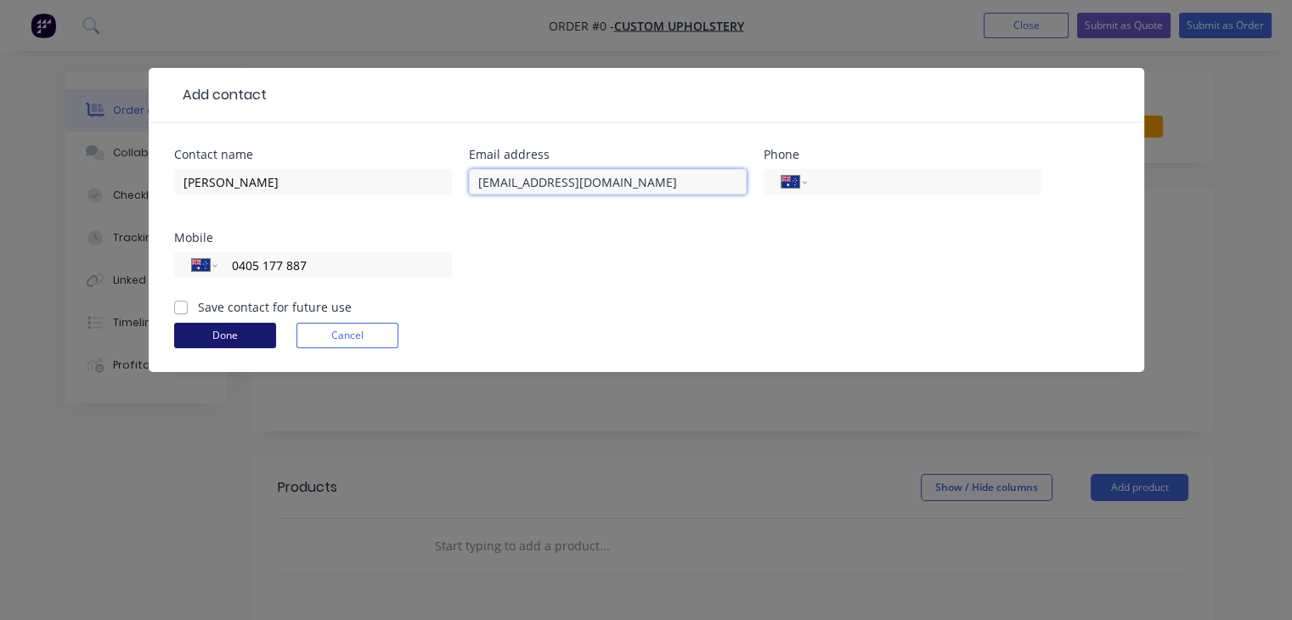
type input "mitchgrab@hotmail.com"
click at [248, 336] on button "Done" at bounding box center [225, 335] width 102 height 25
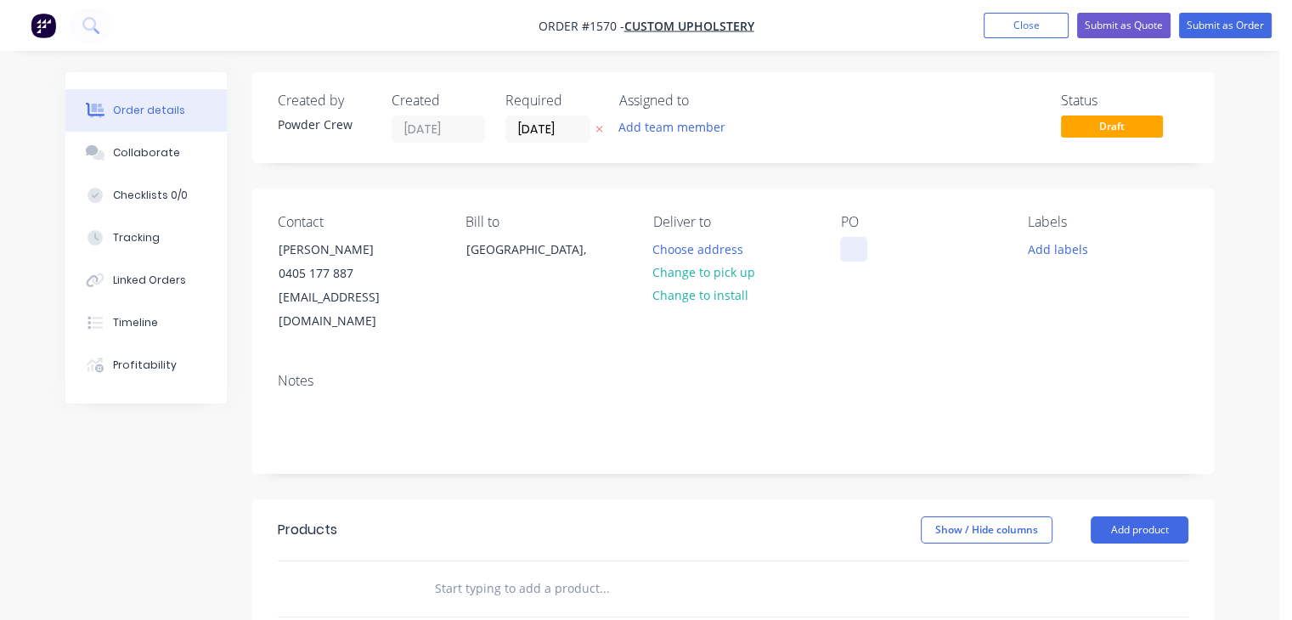
click at [846, 256] on div at bounding box center [853, 249] width 27 height 25
click at [864, 249] on div "4 x chairs legs" at bounding box center [894, 249] width 108 height 25
copy div "4 x chairs legs"
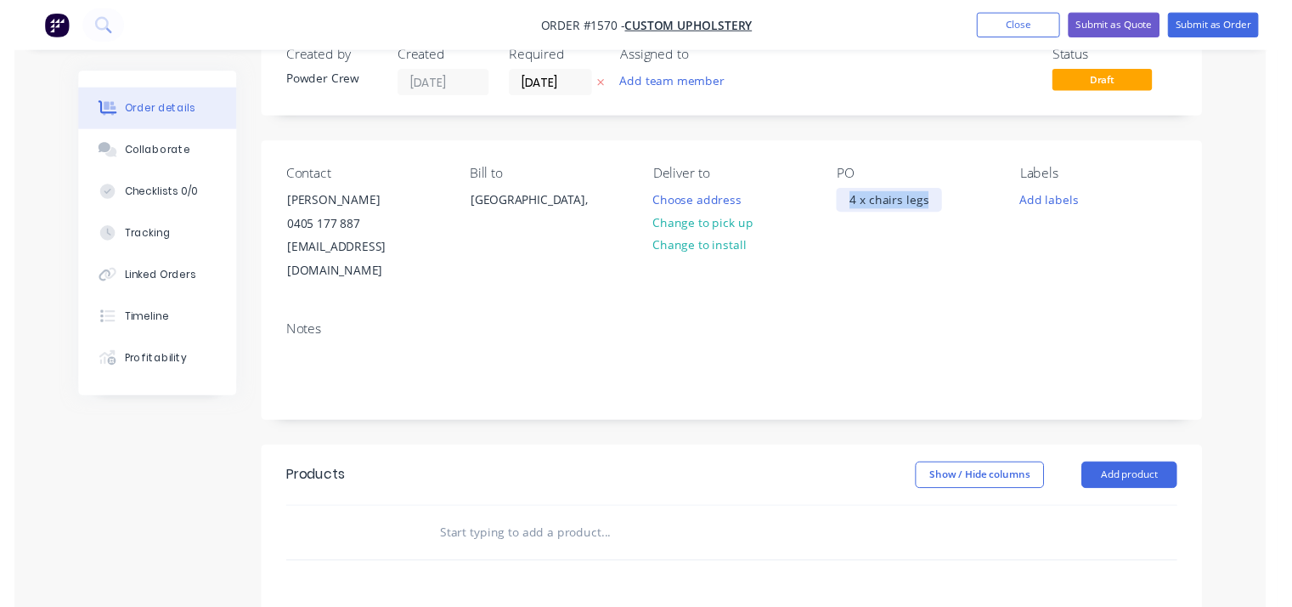
scroll to position [170, 0]
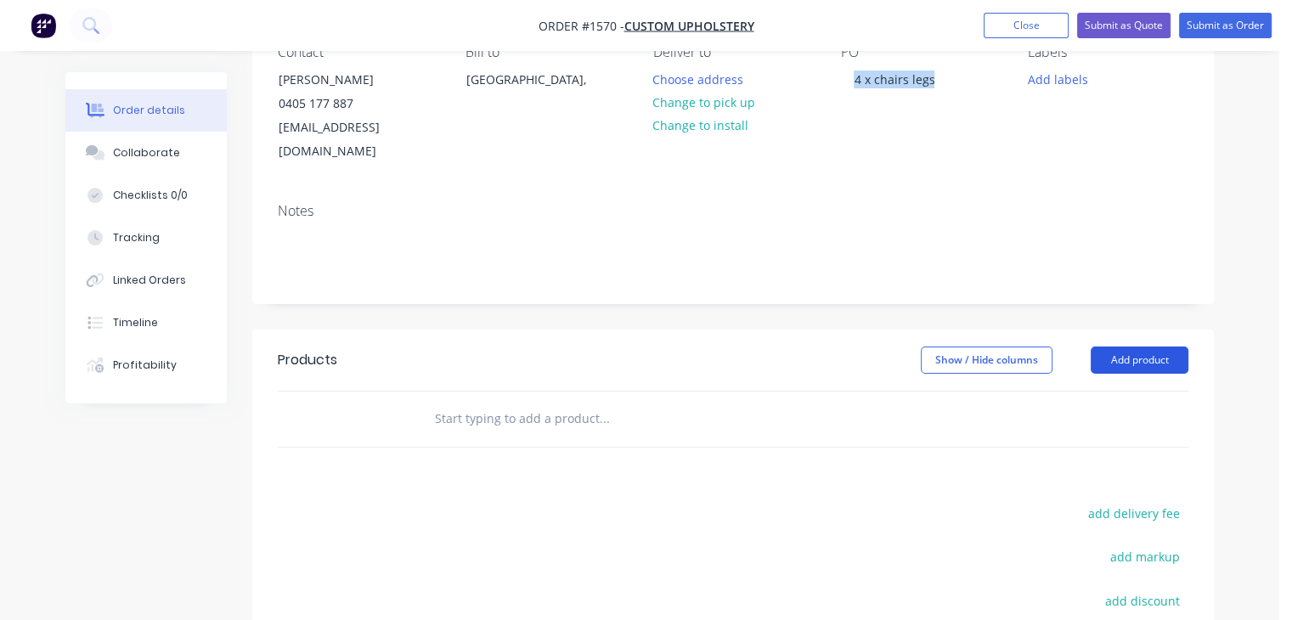
click at [1142, 347] on button "Add product" at bounding box center [1140, 360] width 98 height 27
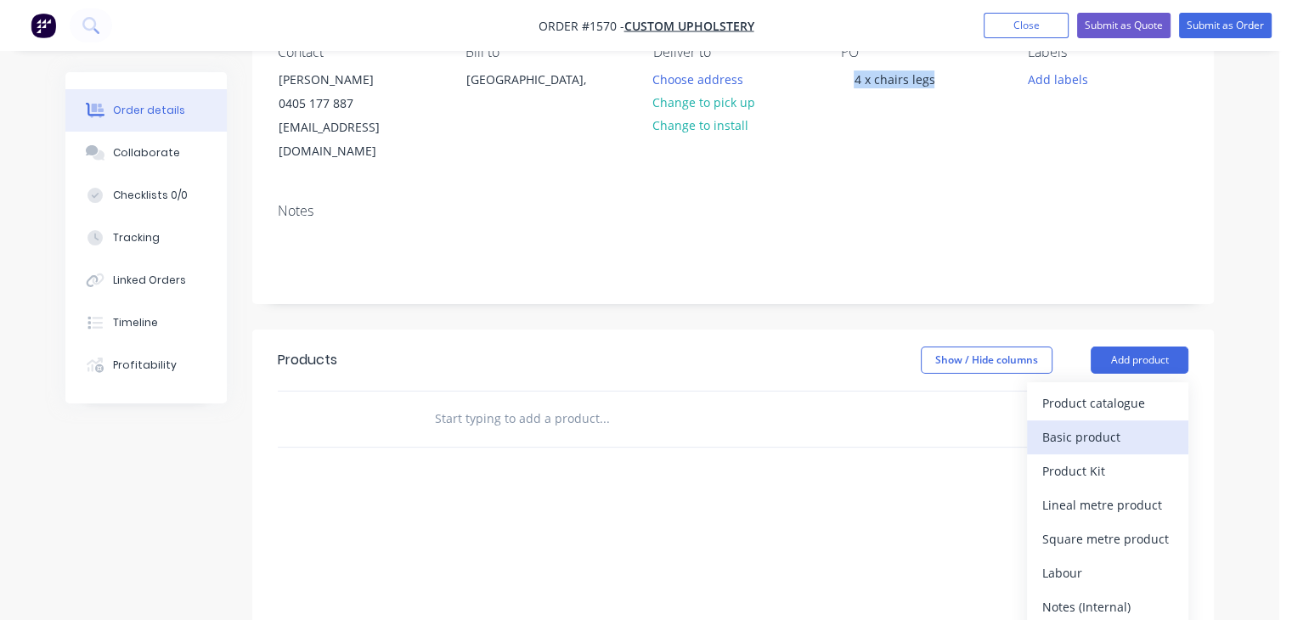
click at [1120, 425] on div "Basic product" at bounding box center [1107, 437] width 131 height 25
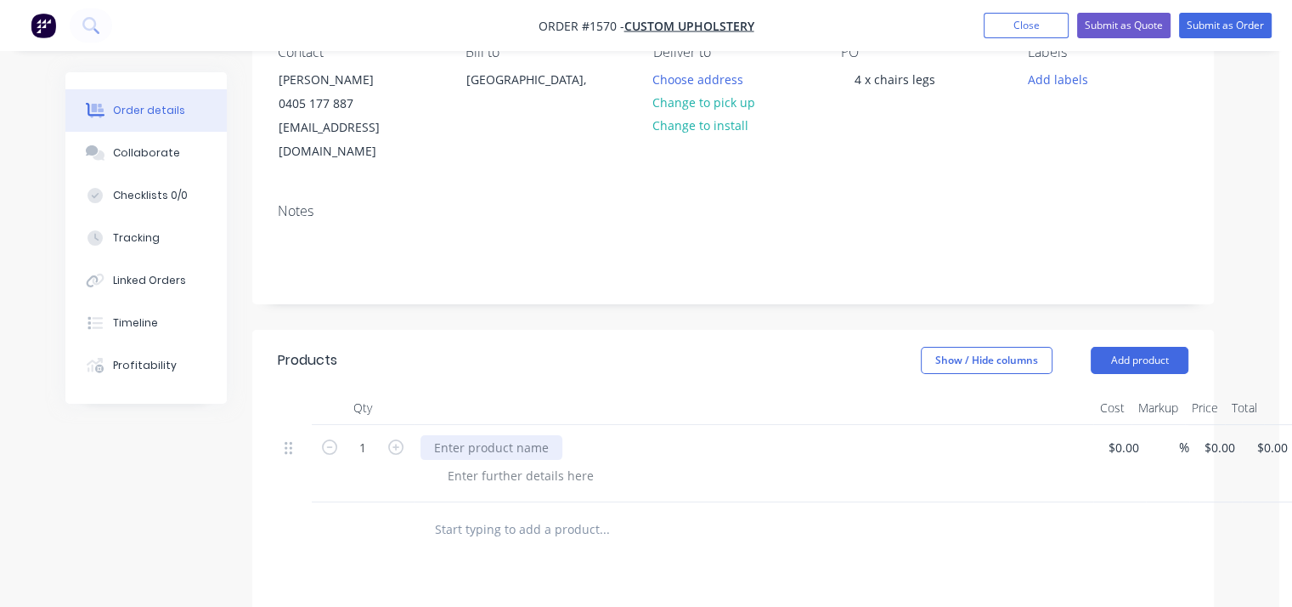
paste div
click at [1128, 426] on div "1 4 x chairs legs whip blast and powder coat in mannex black $0.00 % $0.00 $0.0…" at bounding box center [733, 463] width 911 height 77
type input "$200.00"
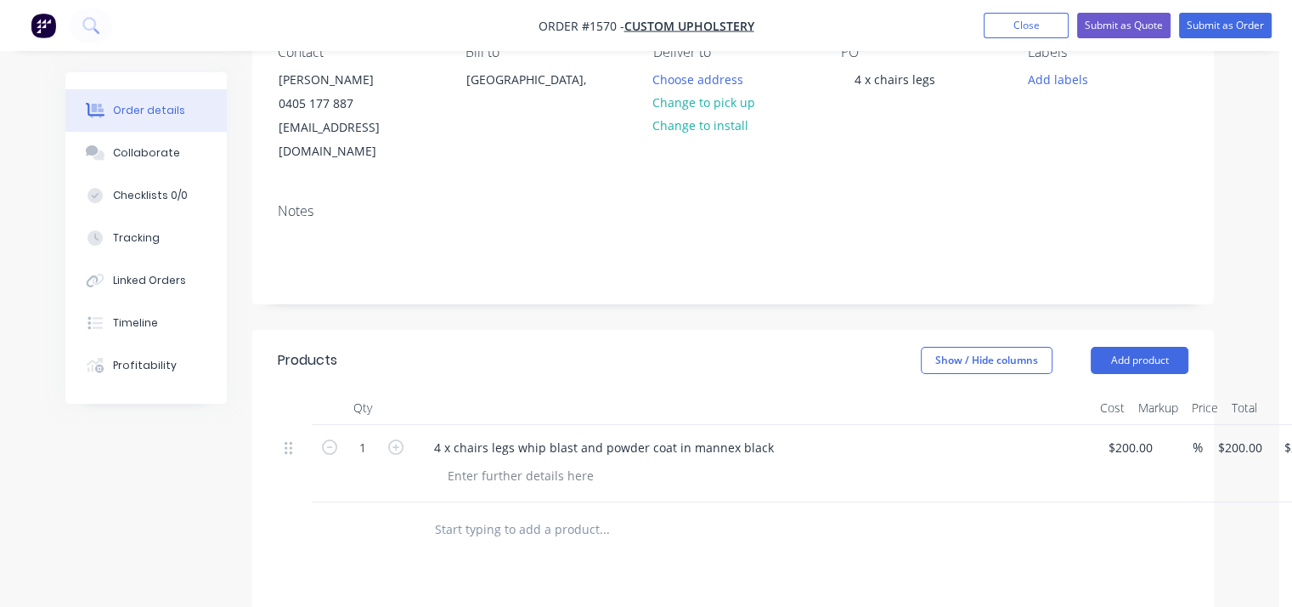
click at [1141, 296] on div "Created by Powder Crew Created 25/09/25 Required 25/09/25 Assigned to Add team …" at bounding box center [733, 433] width 962 height 1063
click at [1216, 31] on button "Submit as Order" at bounding box center [1225, 25] width 93 height 25
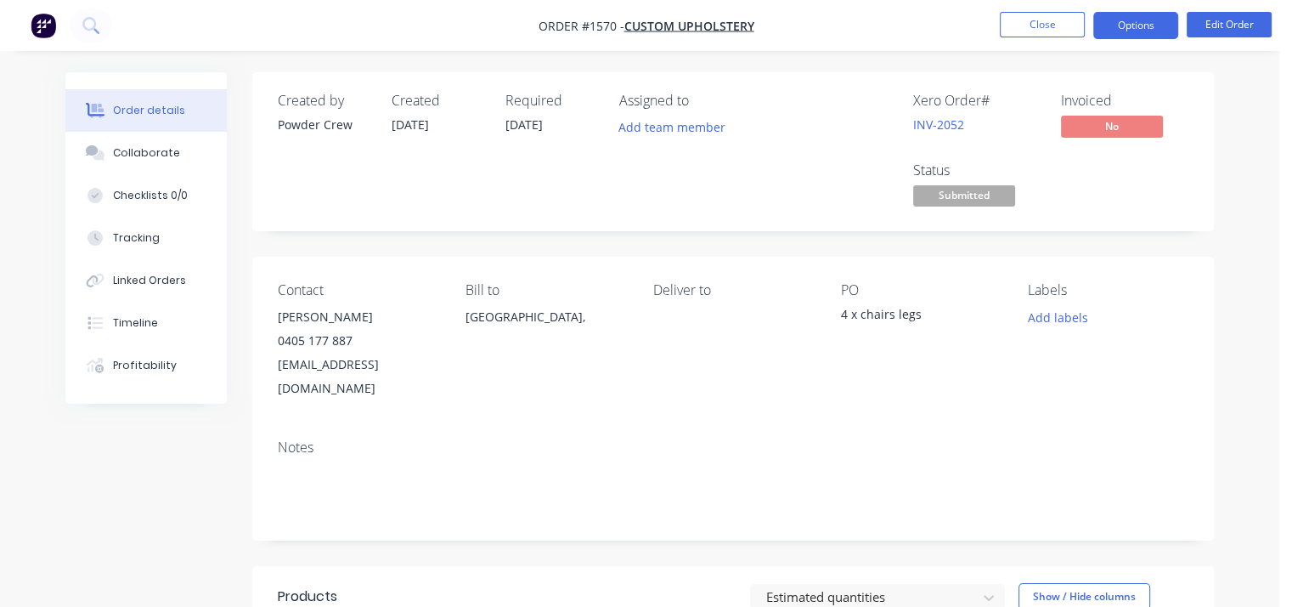
click at [1136, 28] on button "Options" at bounding box center [1135, 25] width 85 height 27
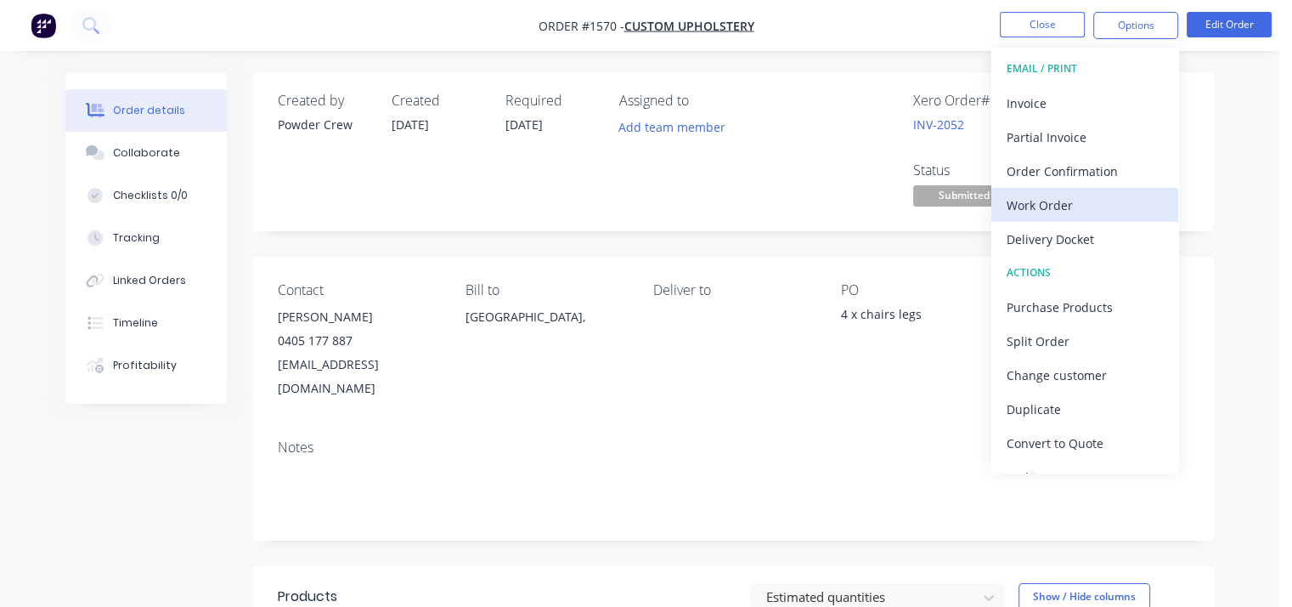
click at [1076, 207] on div "Work Order" at bounding box center [1085, 205] width 156 height 25
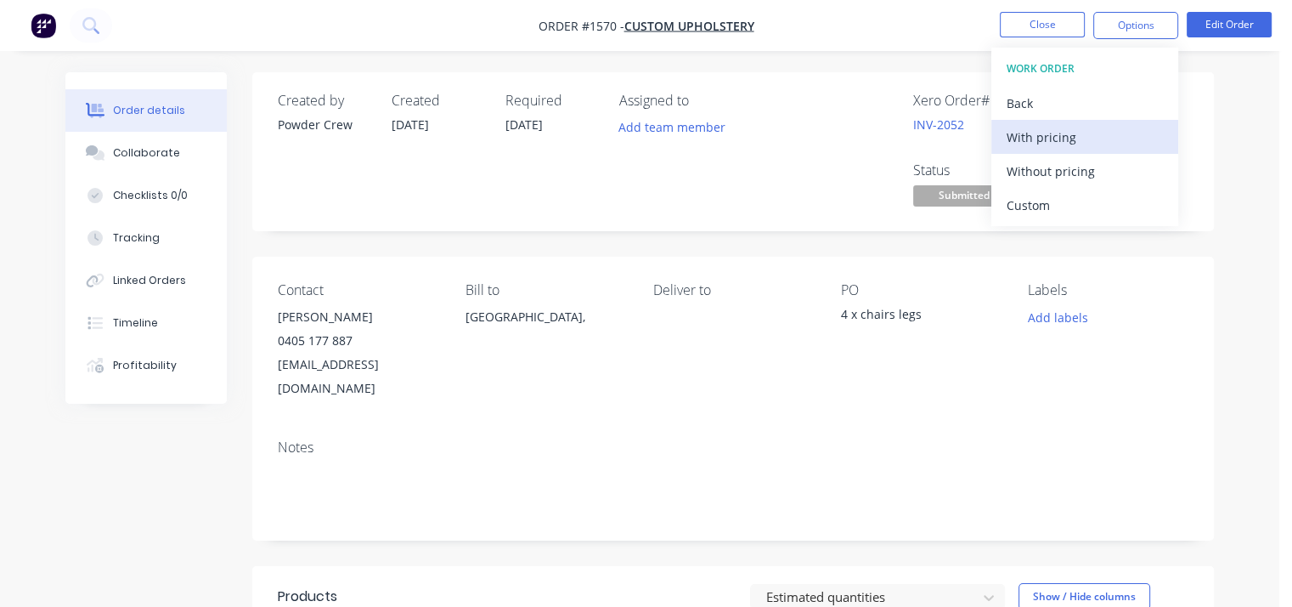
click at [1076, 140] on div "With pricing" at bounding box center [1085, 137] width 156 height 25
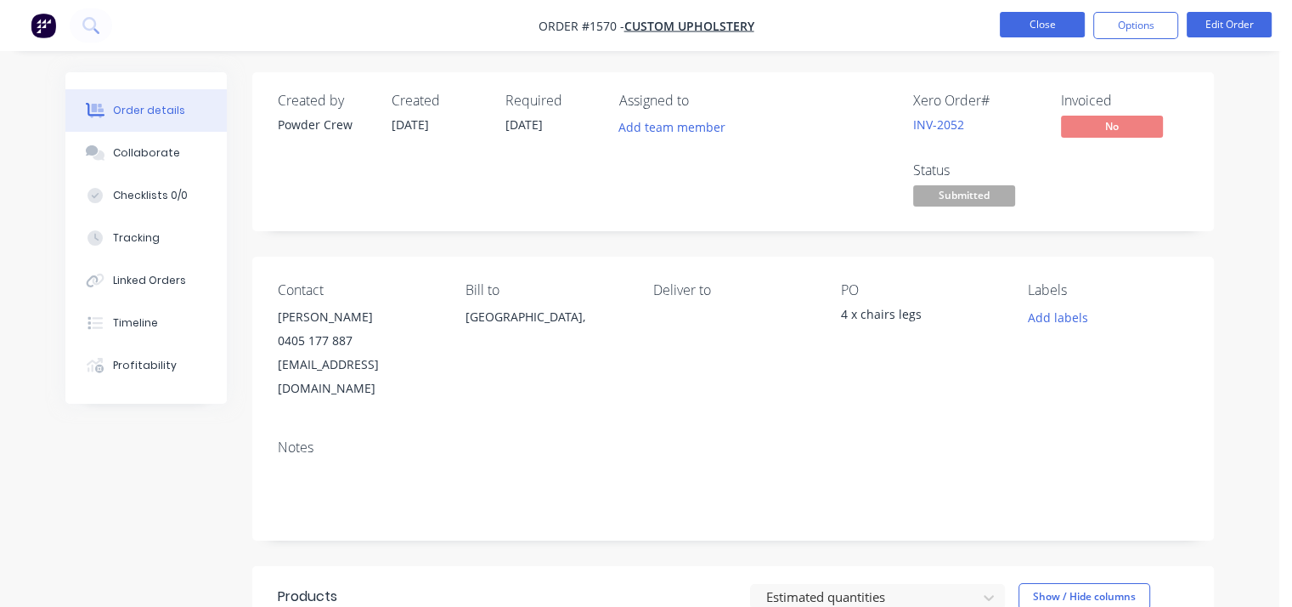
click at [1033, 26] on button "Close" at bounding box center [1042, 24] width 85 height 25
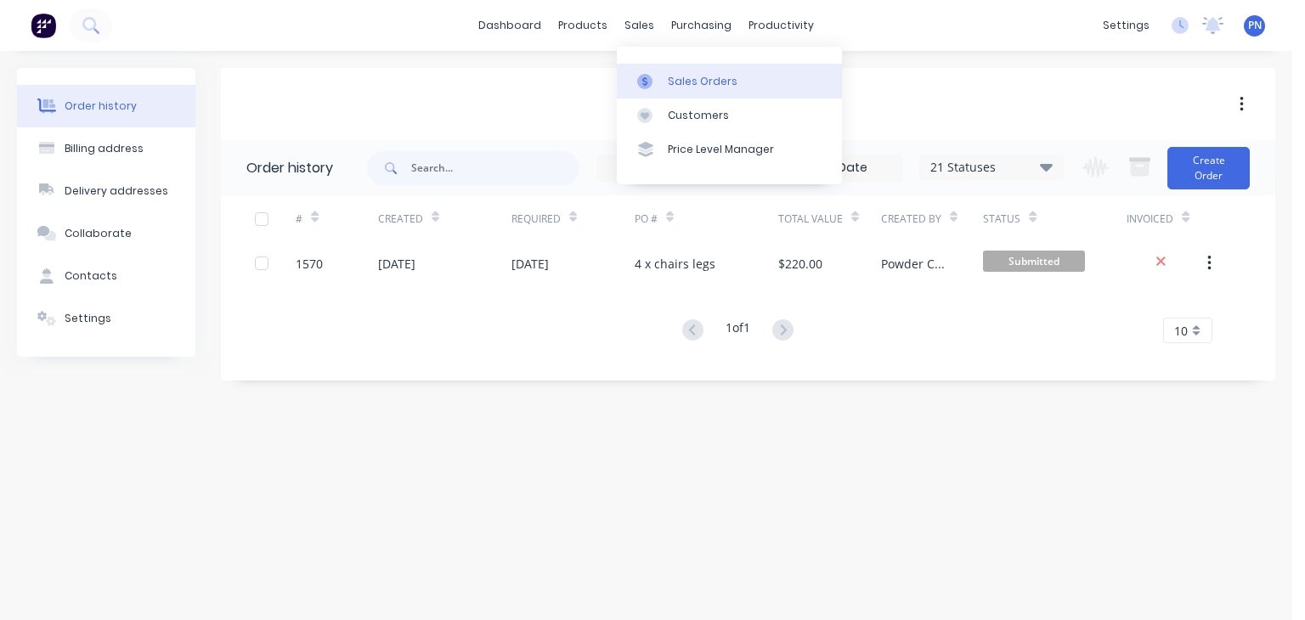
click at [681, 69] on link "Sales Orders" at bounding box center [729, 81] width 225 height 34
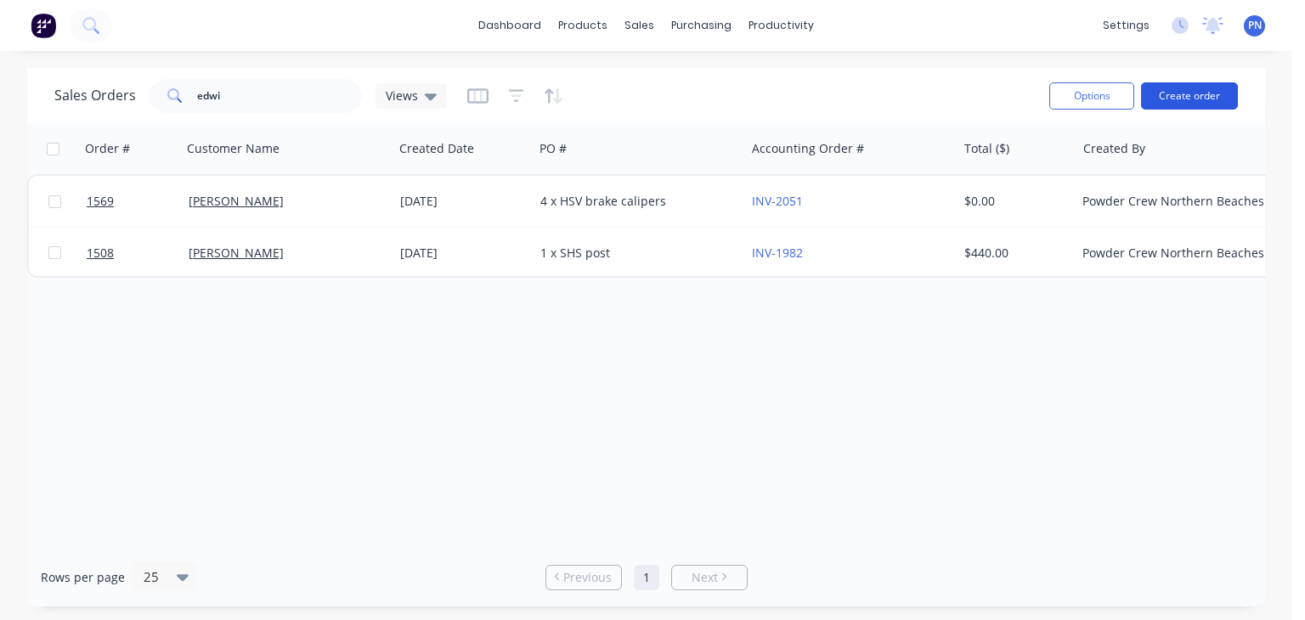
click at [1181, 96] on button "Create order" at bounding box center [1189, 95] width 97 height 27
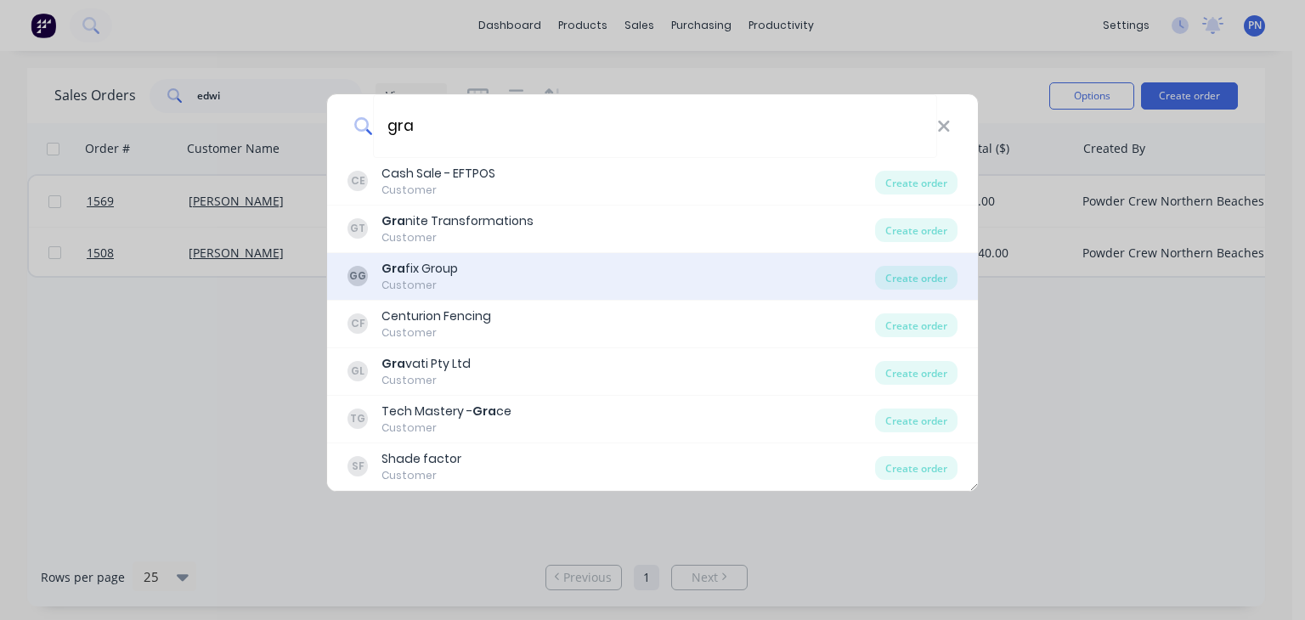
type input "gra"
click at [493, 266] on div "GG Gra fix Group Customer" at bounding box center [611, 276] width 528 height 33
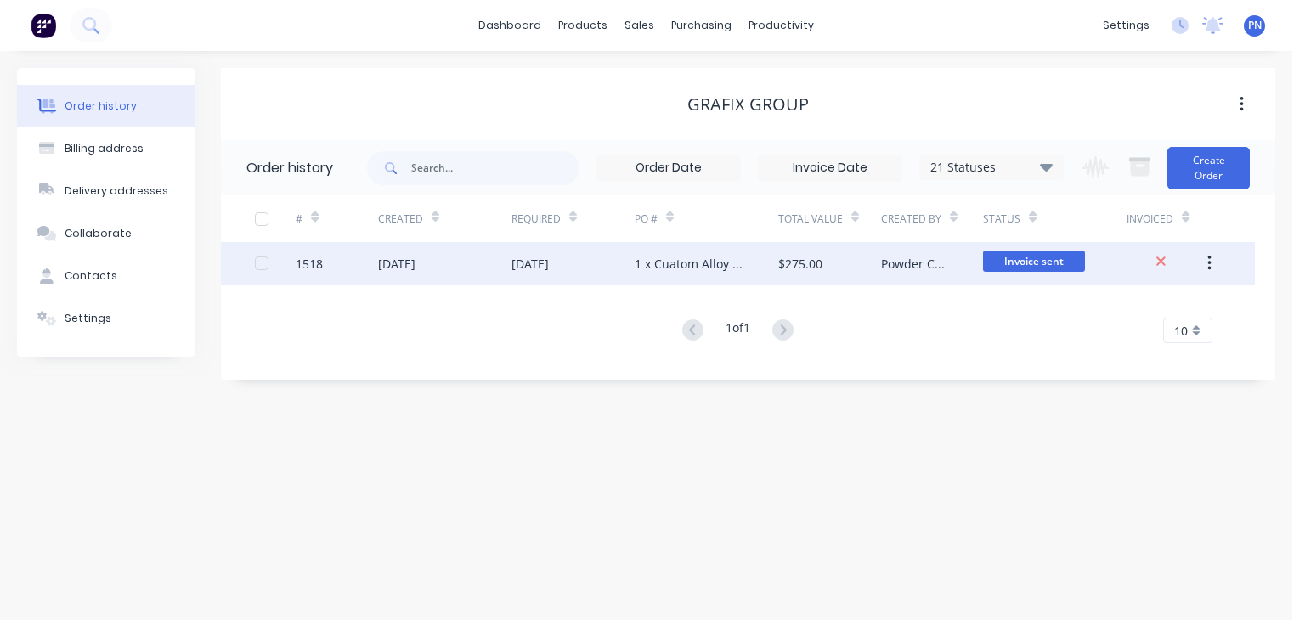
click at [853, 268] on div "$275.00" at bounding box center [829, 263] width 103 height 42
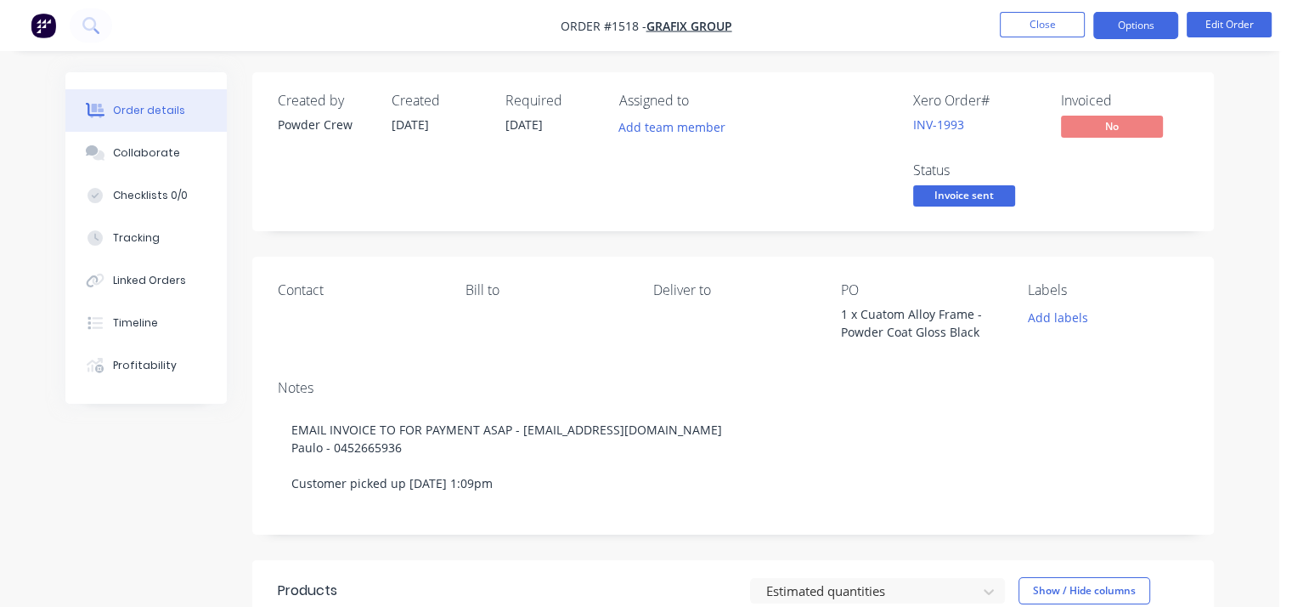
click at [1129, 30] on button "Options" at bounding box center [1135, 25] width 85 height 27
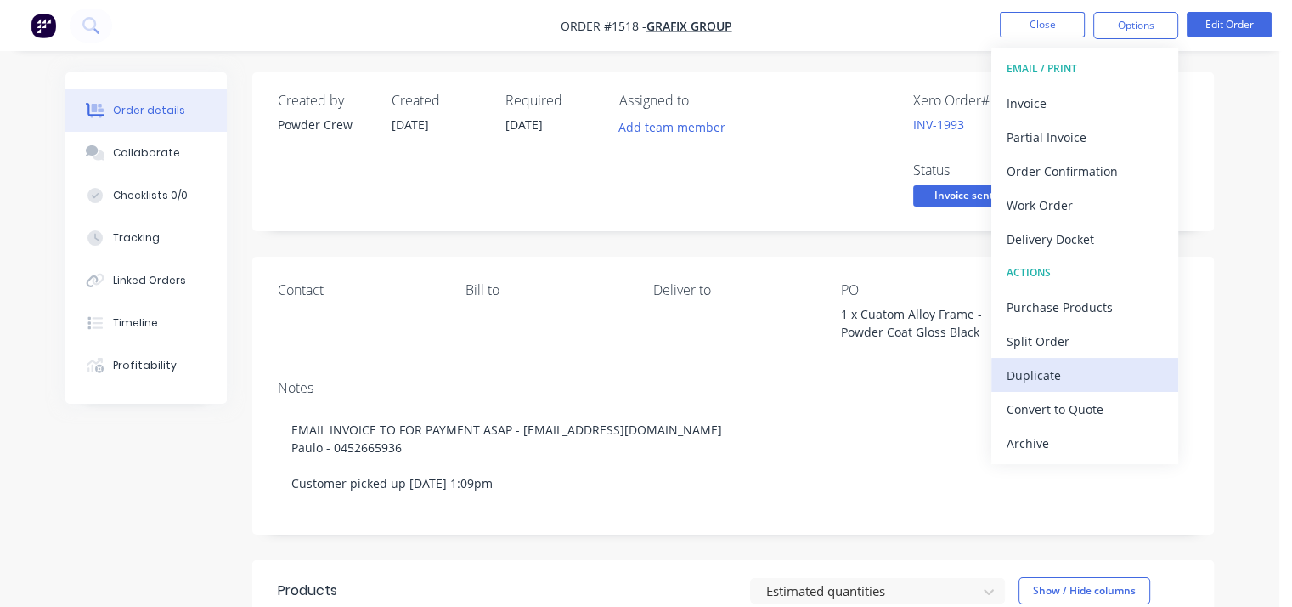
click at [1098, 383] on div "Duplicate" at bounding box center [1085, 375] width 156 height 25
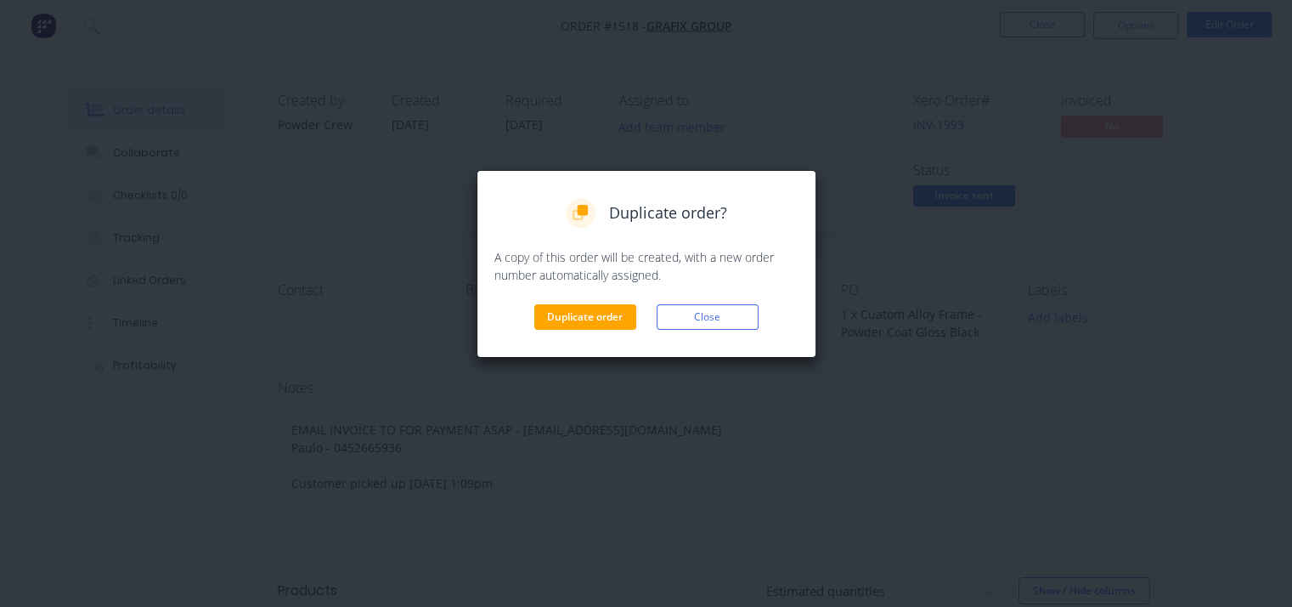
drag, startPoint x: 587, startPoint y: 322, endPoint x: 799, endPoint y: 167, distance: 262.7
click at [586, 321] on button "Duplicate order" at bounding box center [585, 316] width 102 height 25
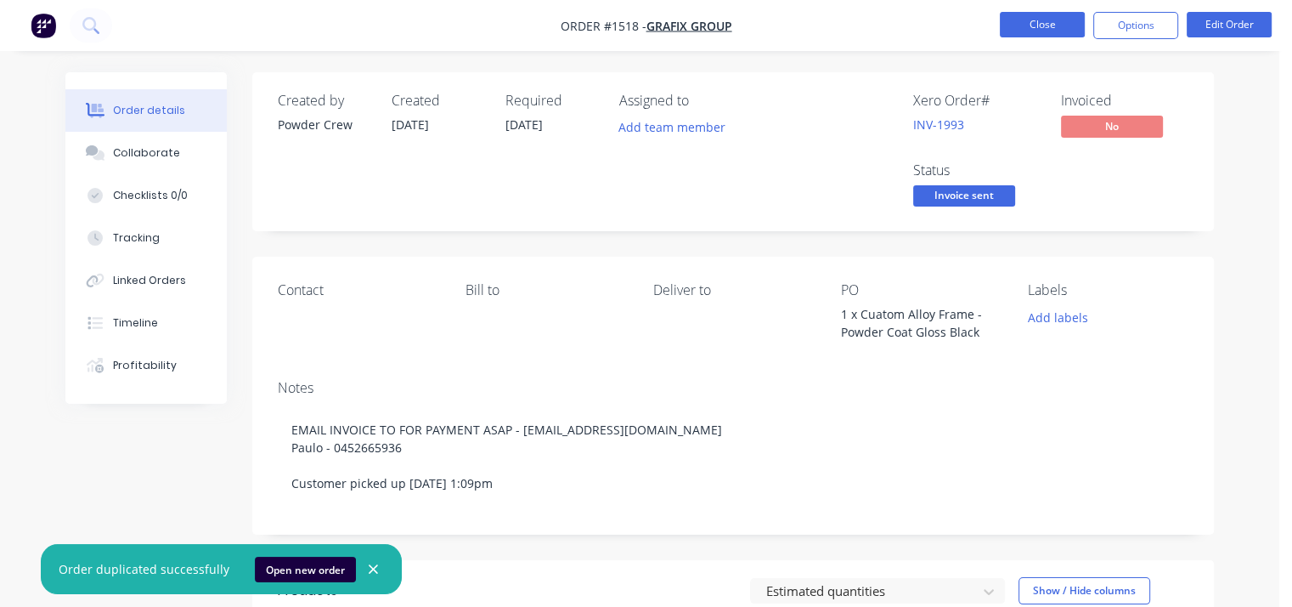
click at [1033, 31] on button "Close" at bounding box center [1042, 24] width 85 height 25
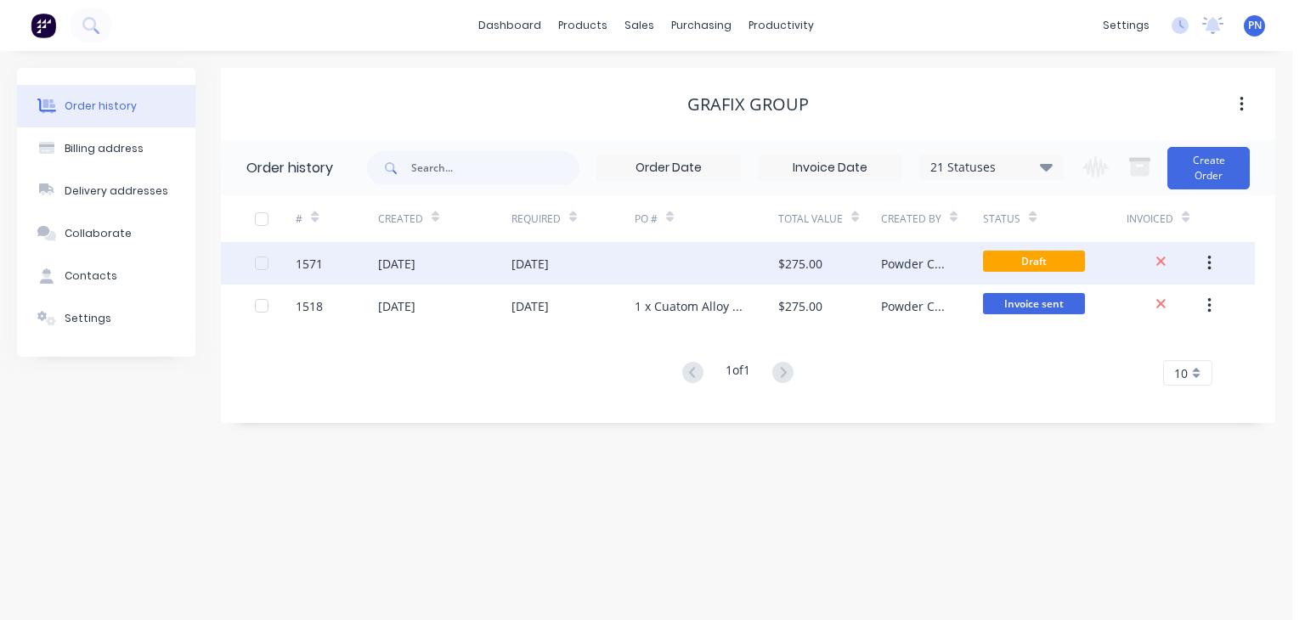
click at [729, 276] on div at bounding box center [707, 263] width 144 height 42
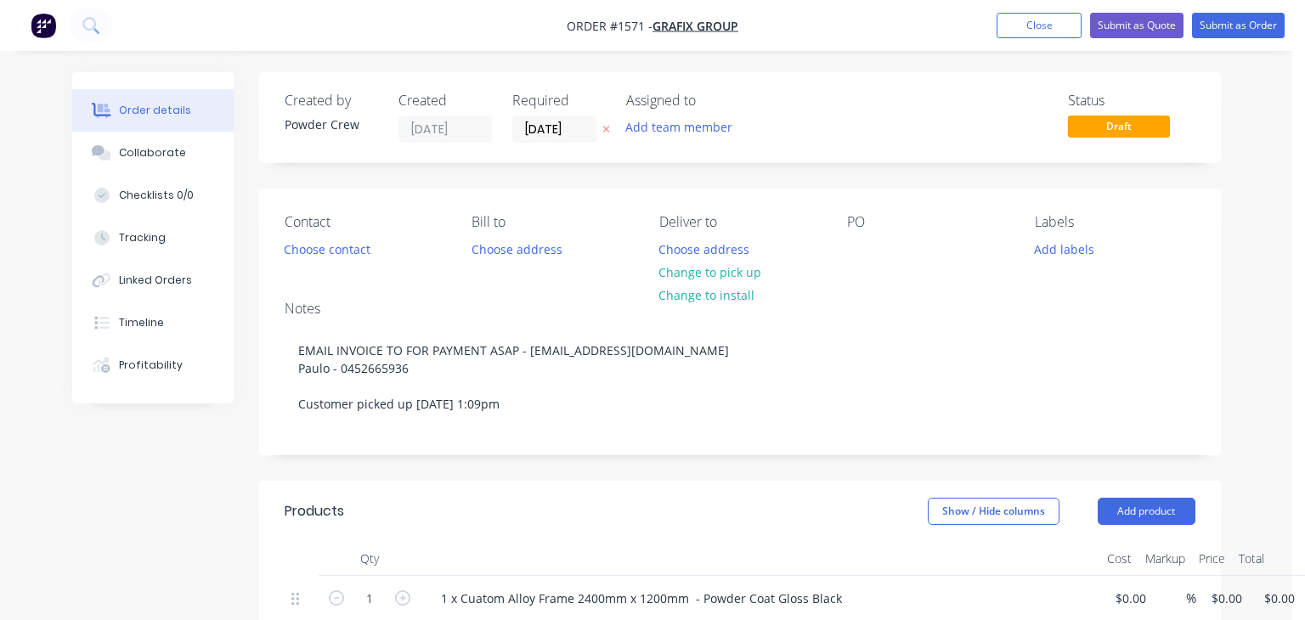
type input "$250.00"
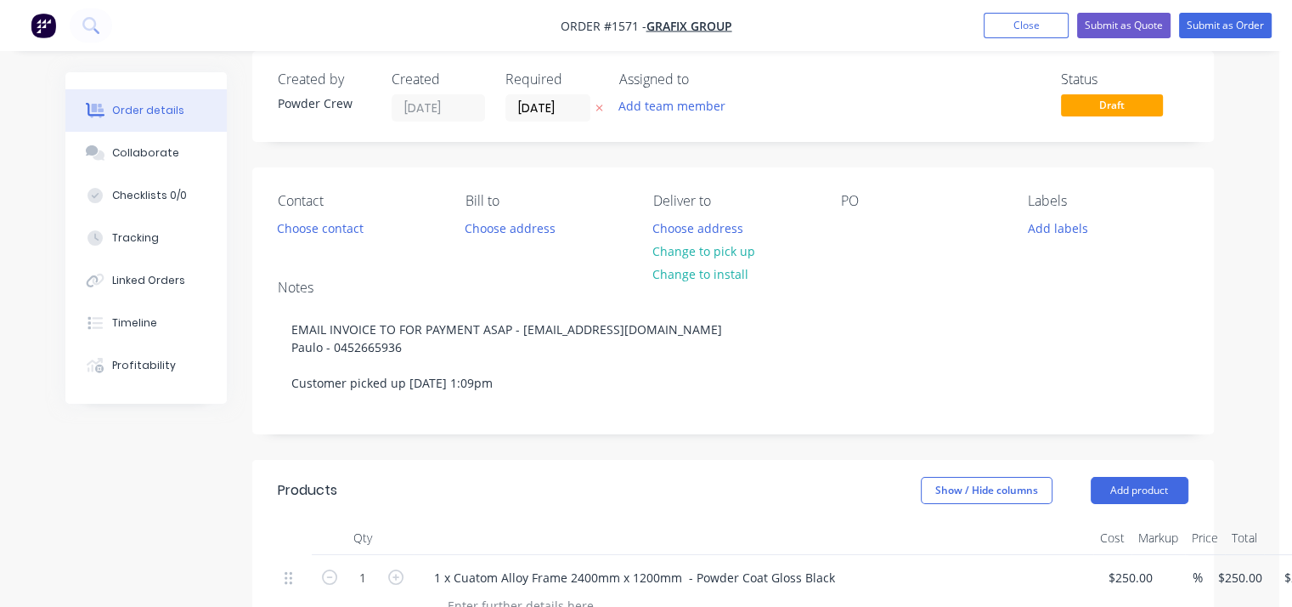
scroll to position [170, 0]
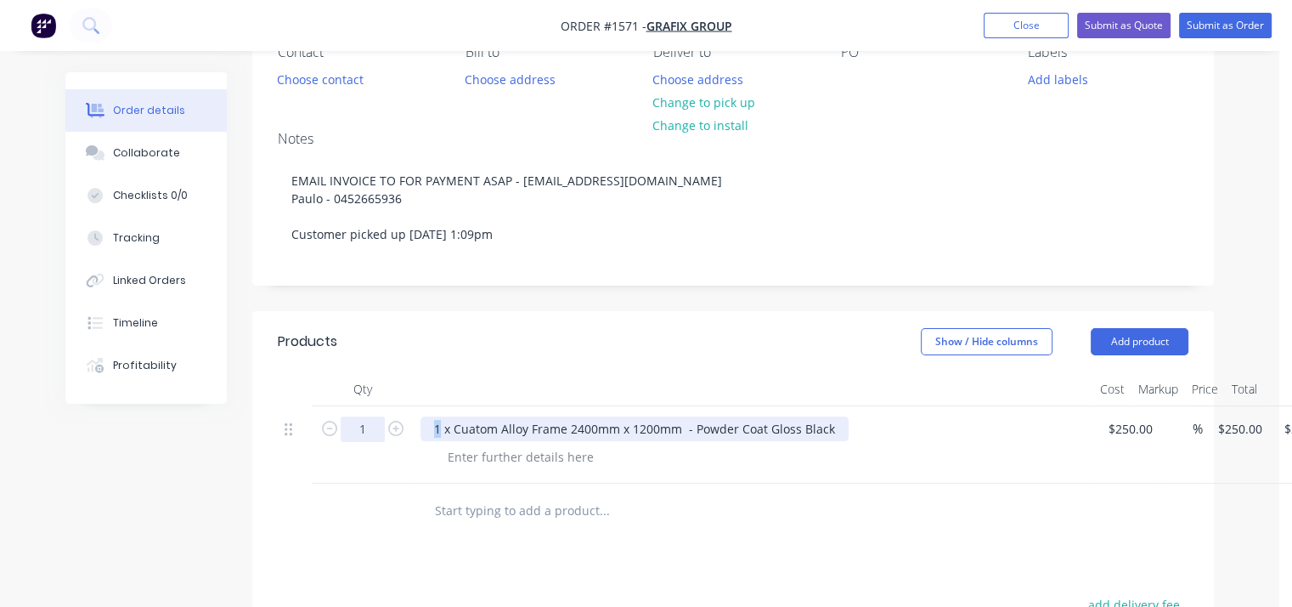
drag, startPoint x: 438, startPoint y: 429, endPoint x: 377, endPoint y: 432, distance: 61.3
click at [377, 432] on div "1 1 x Cuatom Alloy Frame 2400mm x 1200mm - Powder Coat Gloss Black $250.00 $250…" at bounding box center [733, 444] width 911 height 77
click at [799, 432] on div "2 x Cuatom Alloy Frame 2400mm x 1200mm - Powder Coat Gloss Black" at bounding box center [635, 428] width 428 height 25
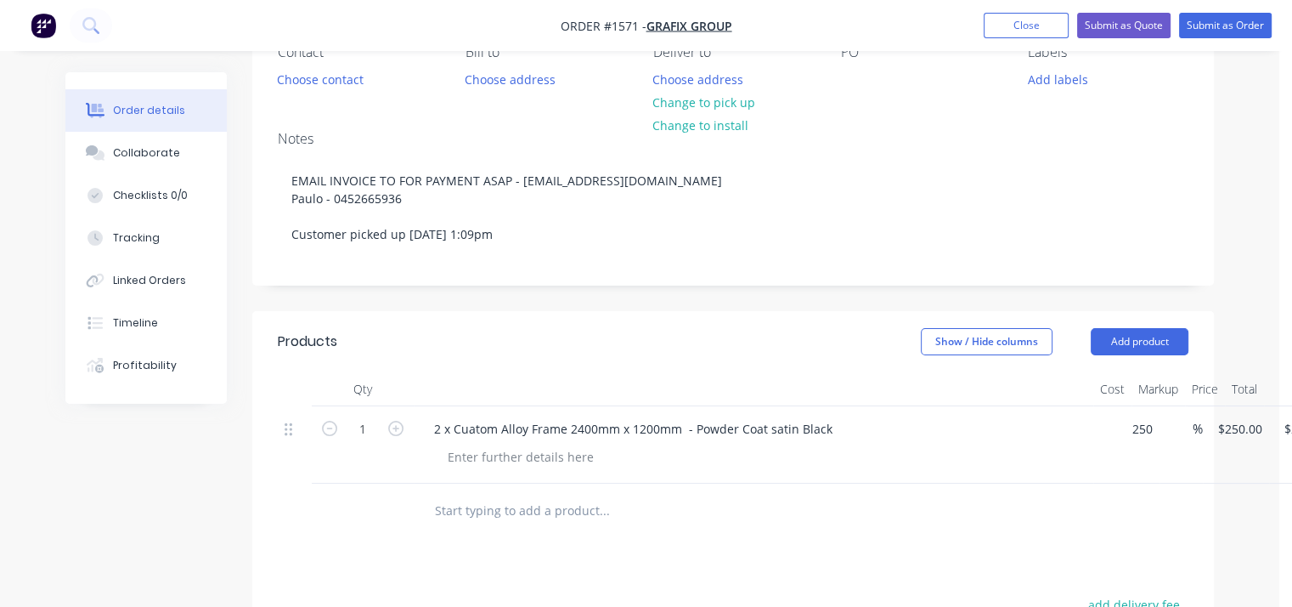
drag, startPoint x: 1147, startPoint y: 432, endPoint x: 1079, endPoint y: 436, distance: 68.0
click at [1079, 436] on div "1 2 x Cuatom Alloy Frame 2400mm x 1200mm - Powder Coat satin Black 250 $250.00 …" at bounding box center [733, 444] width 911 height 77
type input "2"
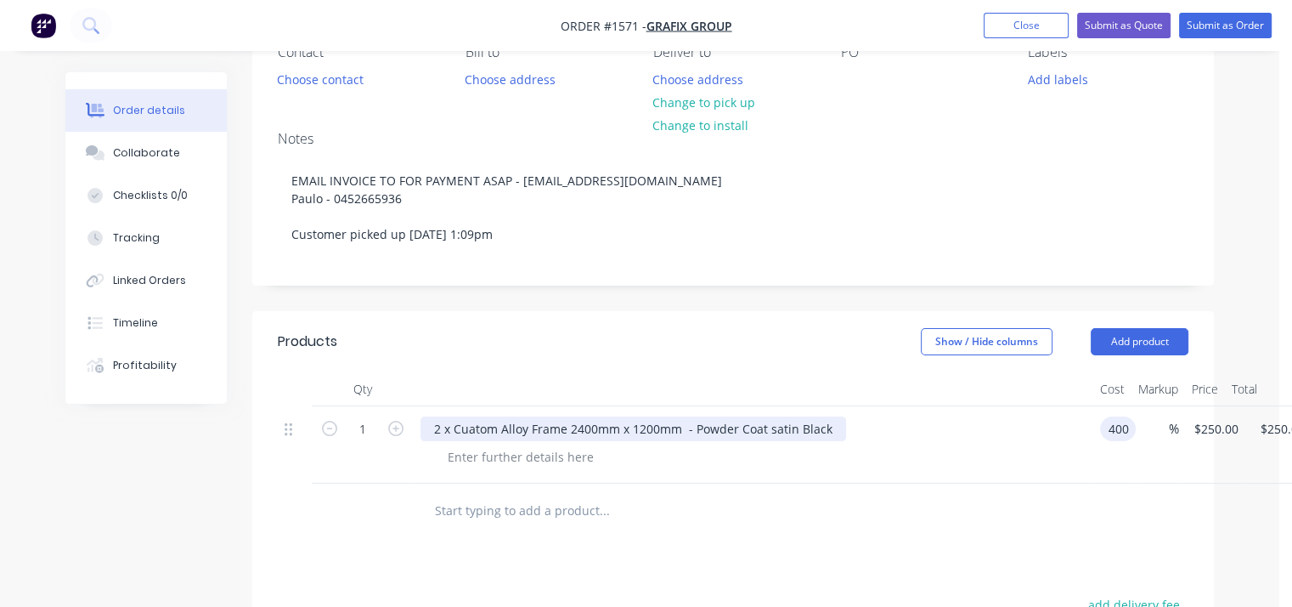
type input "$400.00"
click at [781, 419] on div "2 x Cuatom Alloy Frame 2400mm x 1200mm - Powder Coat satin Black" at bounding box center [634, 428] width 426 height 25
drag, startPoint x: 694, startPoint y: 431, endPoint x: 582, endPoint y: 422, distance: 112.5
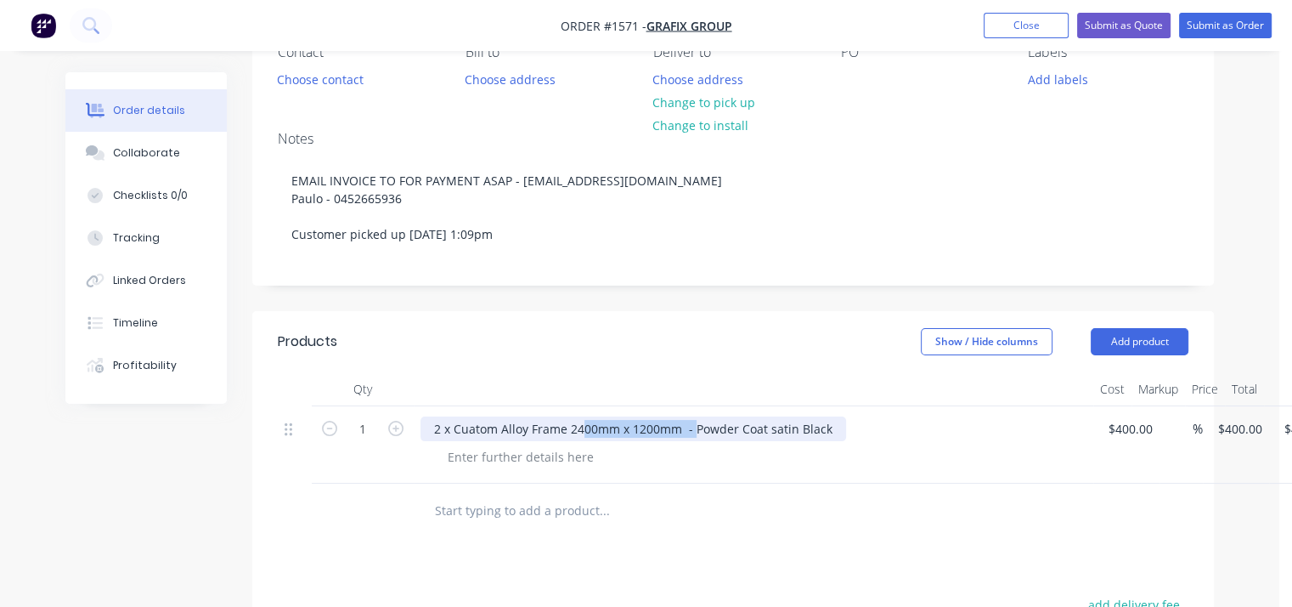
click at [582, 422] on div "2 x Cuatom Alloy Frame 2400mm x 1200mm - Powder Coat satin Black" at bounding box center [634, 428] width 426 height 25
drag, startPoint x: 567, startPoint y: 428, endPoint x: 418, endPoint y: 428, distance: 149.5
click at [418, 428] on div "2 x Cuatom Alloy Frame Powder Coat satin Black" at bounding box center [754, 444] width 680 height 77
copy div "2 x Cuatom Alloy Frame"
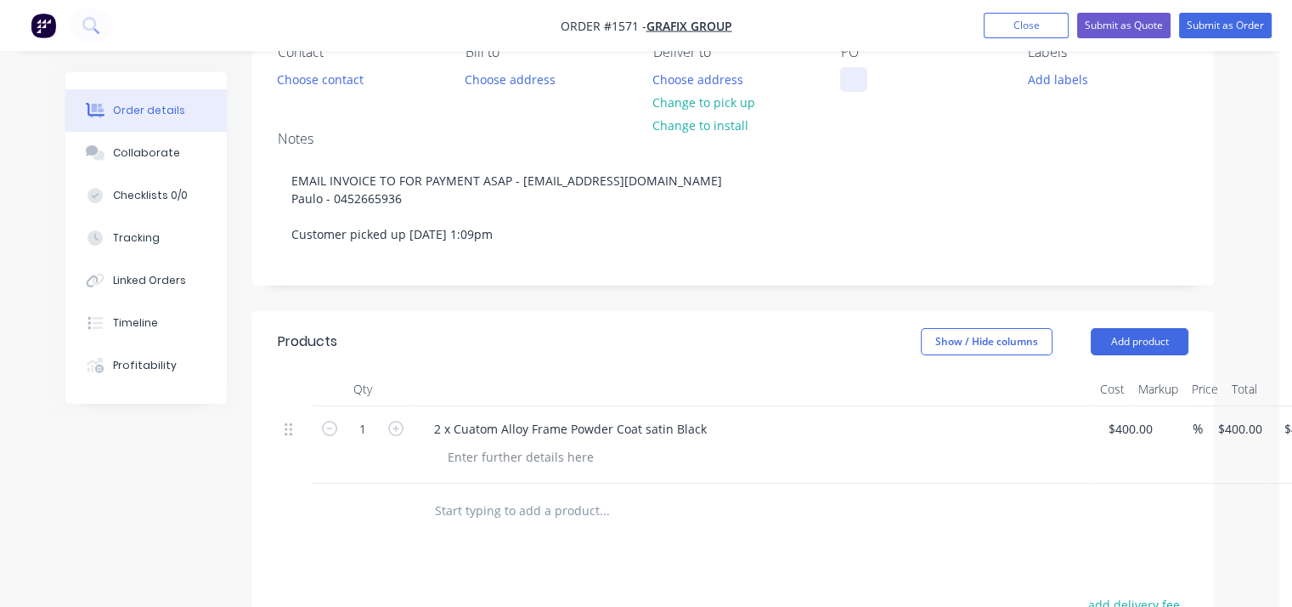
click at [850, 82] on div at bounding box center [853, 79] width 27 height 25
paste div
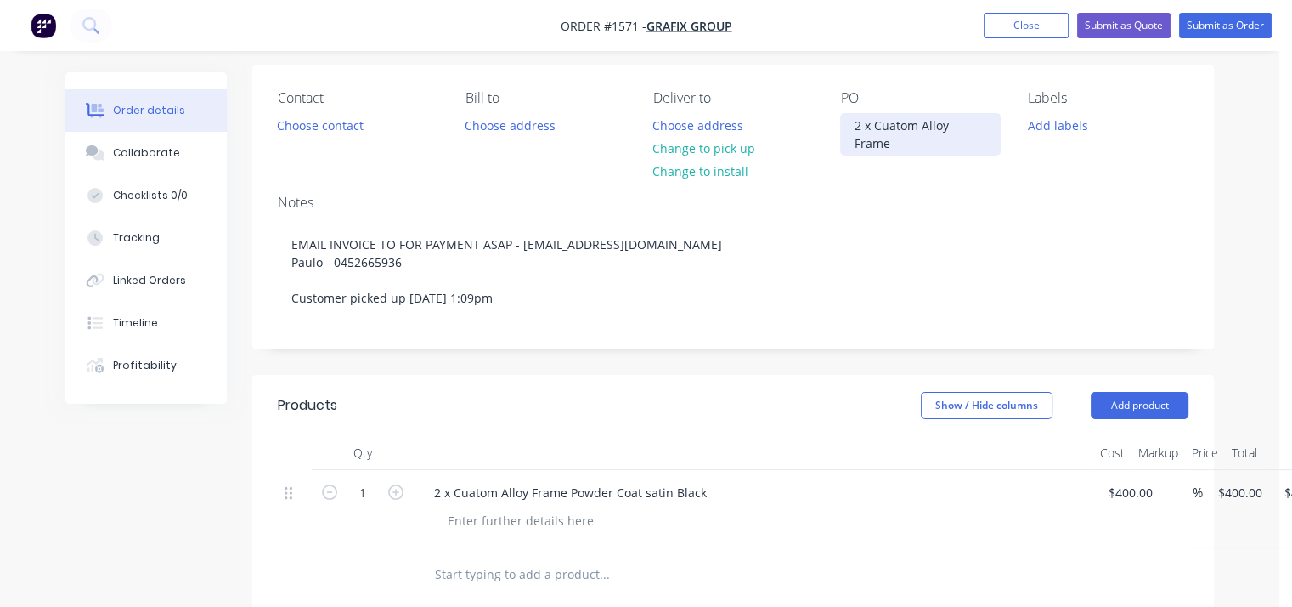
scroll to position [85, 0]
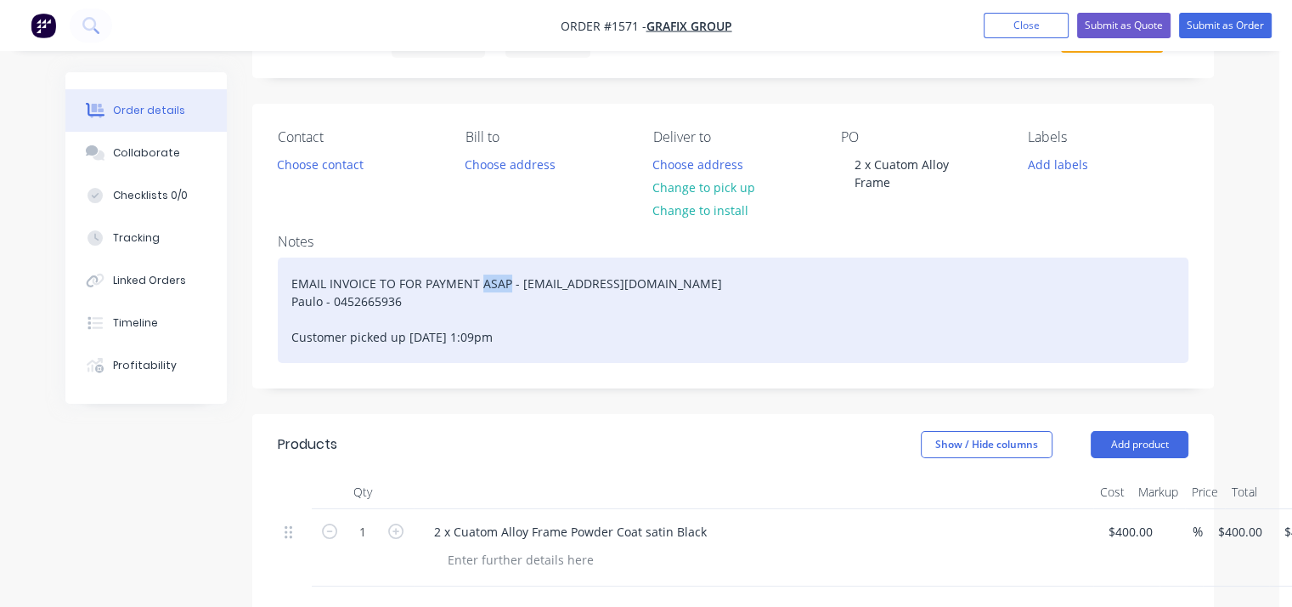
drag, startPoint x: 507, startPoint y: 266, endPoint x: 479, endPoint y: 271, distance: 28.5
click at [479, 271] on div "EMAIL INVOICE TO FOR PAYMENT ASAP - tyago@grafixgroup.com.au Paulo - 0452665936…" at bounding box center [733, 309] width 911 height 105
drag, startPoint x: 554, startPoint y: 315, endPoint x: 231, endPoint y: 315, distance: 322.8
click at [231, 315] on div "Order details Collaborate Checklists 0/0 Tracking Linked Orders Timeline Profit…" at bounding box center [639, 530] width 1183 height 1087
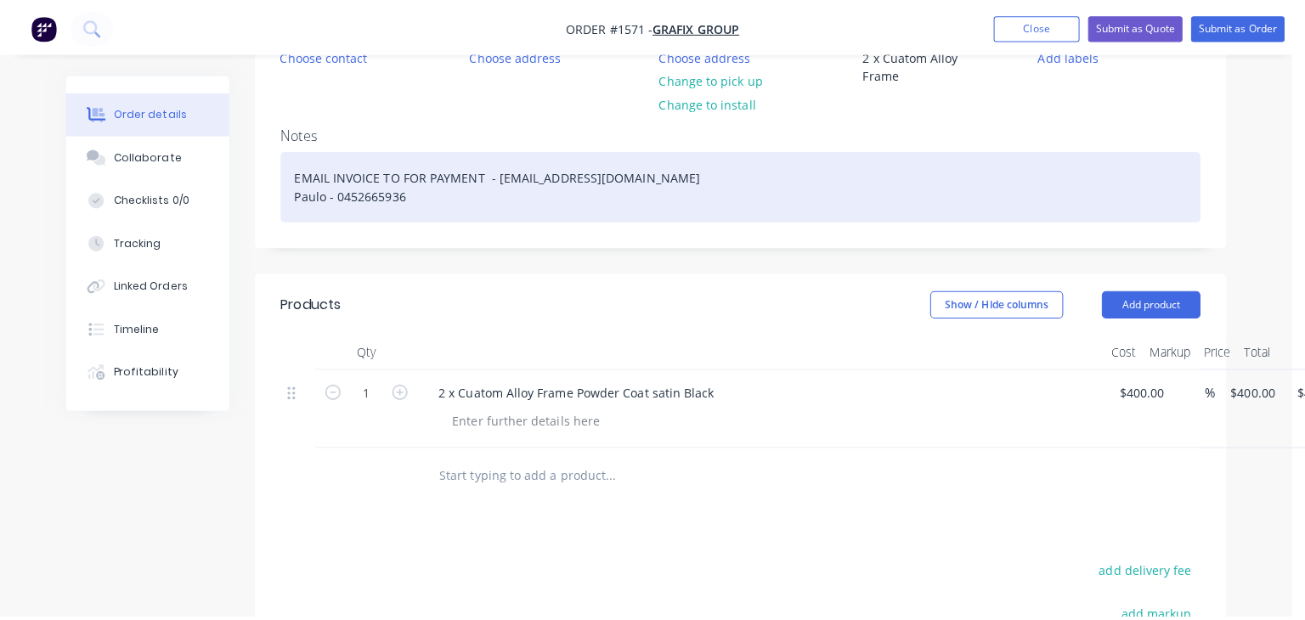
scroll to position [0, 0]
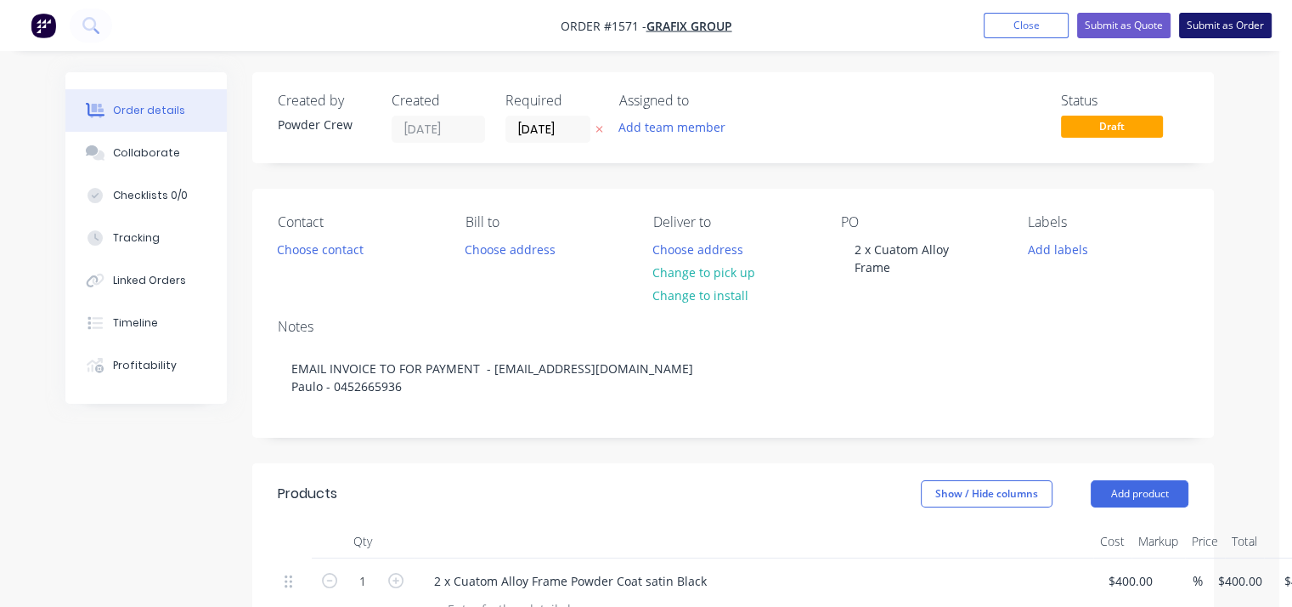
click at [1230, 25] on button "Submit as Order" at bounding box center [1225, 25] width 93 height 25
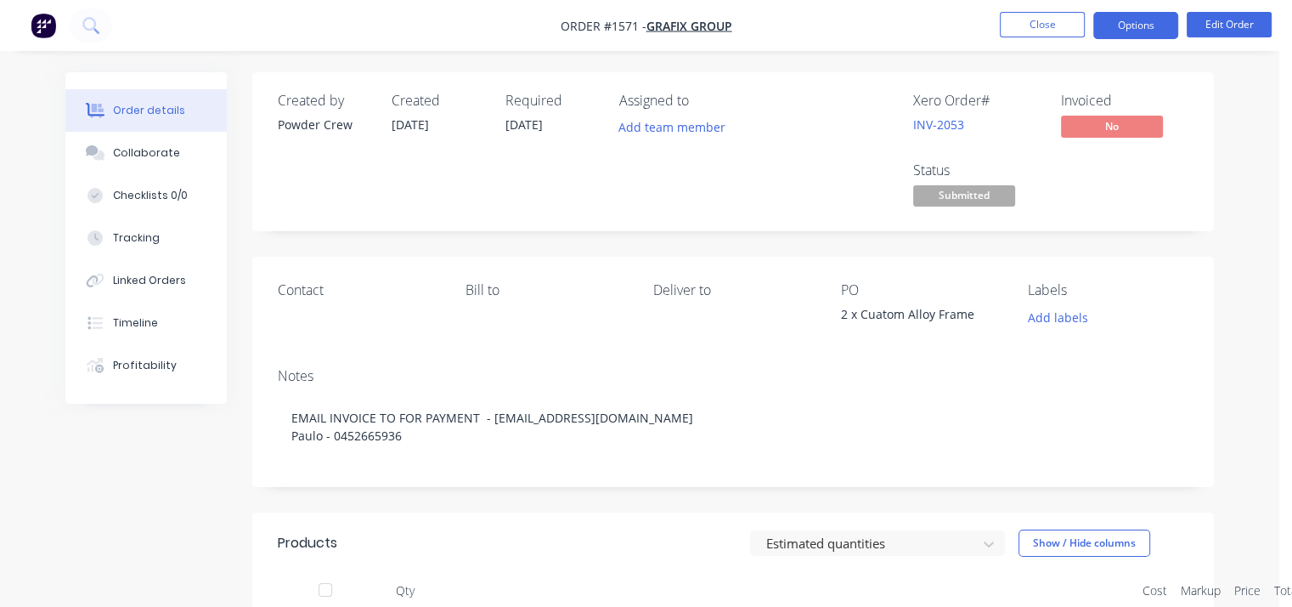
click at [1126, 29] on button "Options" at bounding box center [1135, 25] width 85 height 27
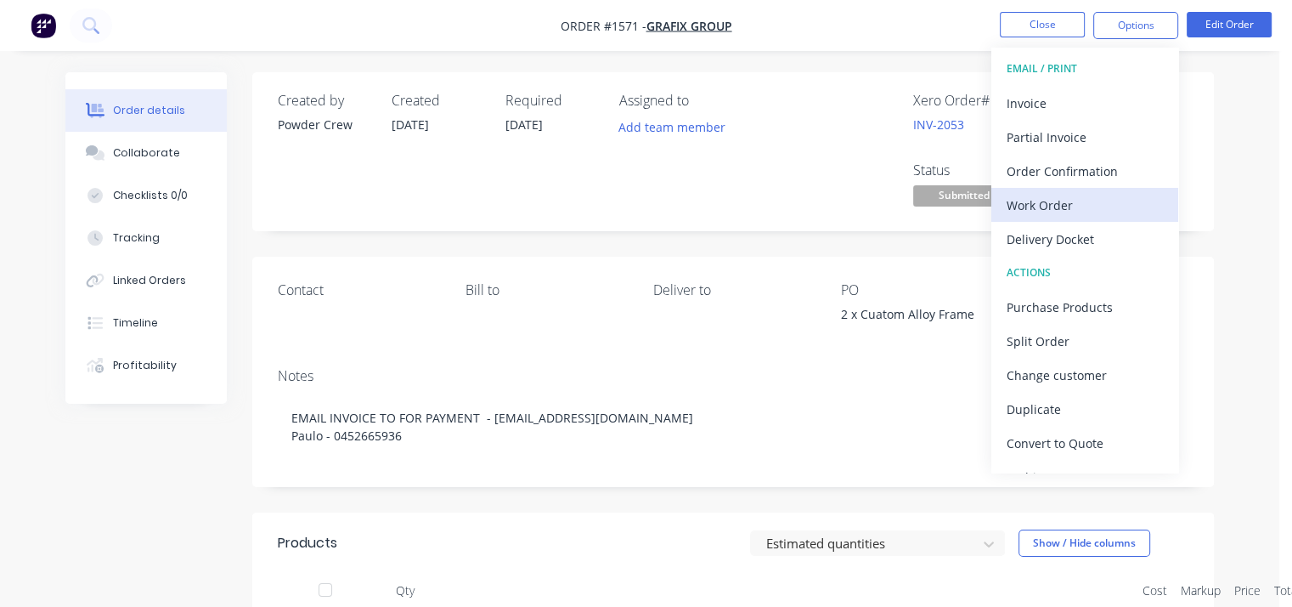
click at [1102, 202] on div "Work Order" at bounding box center [1085, 205] width 156 height 25
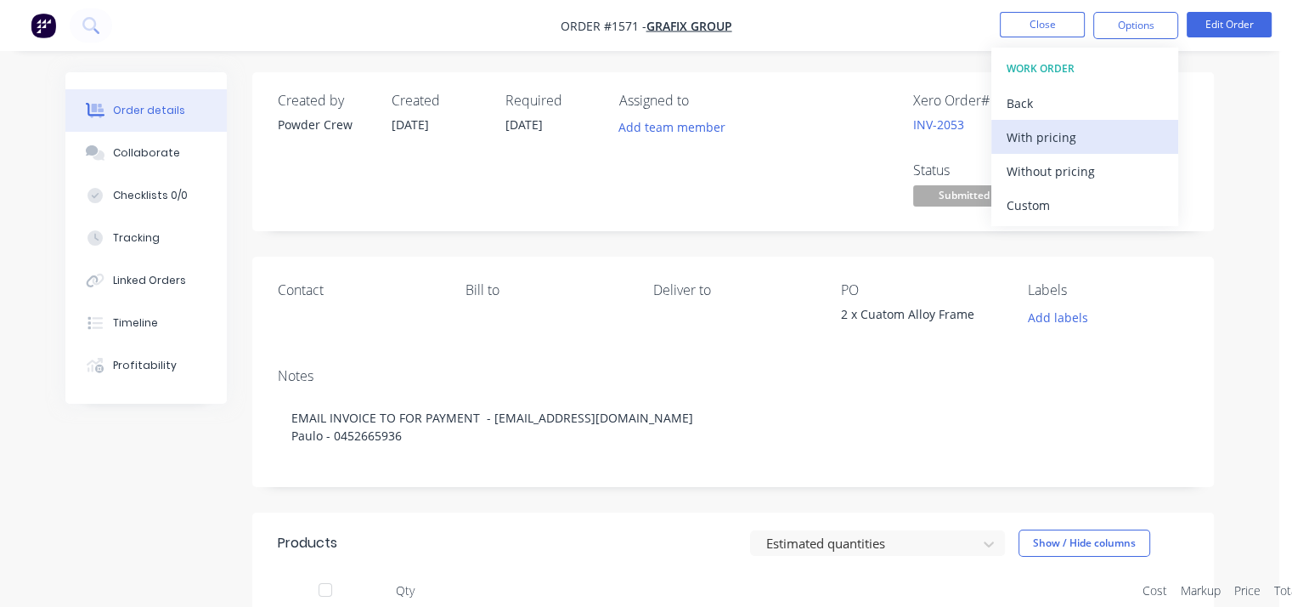
click at [1060, 123] on button "With pricing" at bounding box center [1084, 137] width 187 height 34
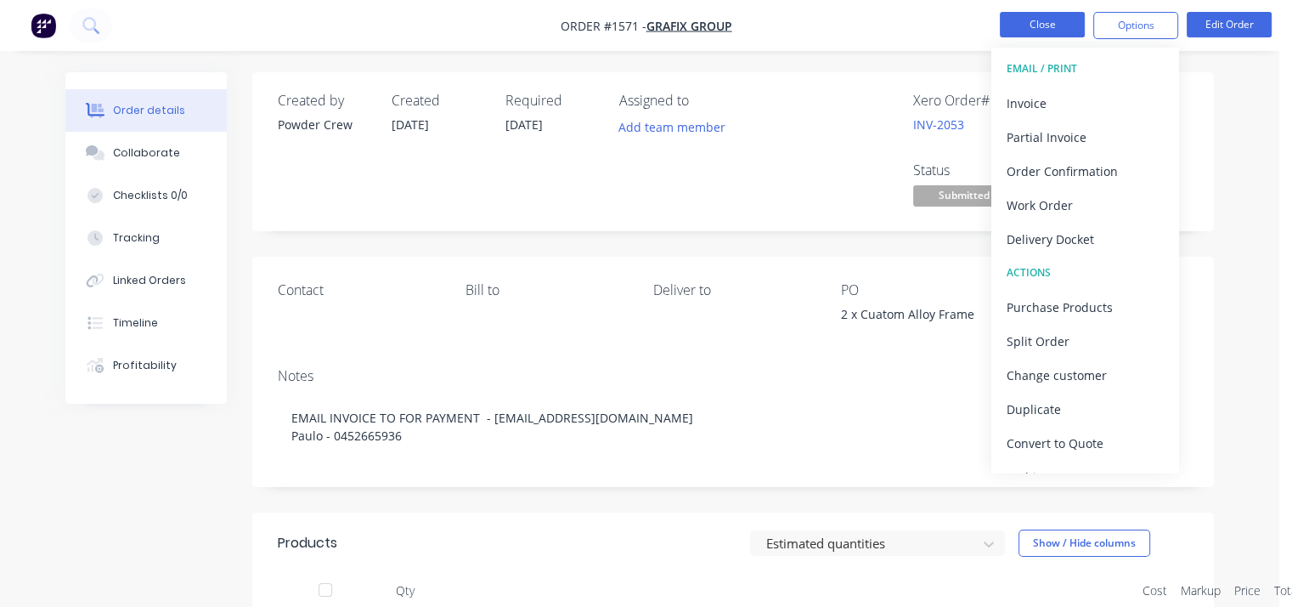
click at [1051, 23] on button "Close" at bounding box center [1042, 24] width 85 height 25
